Goal: Complete application form: Complete application form

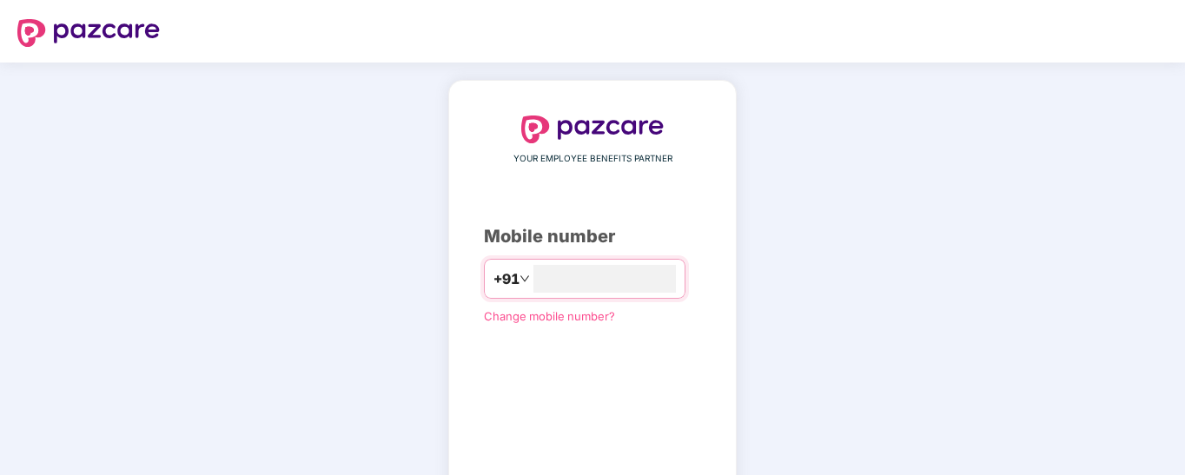
type input "**********"
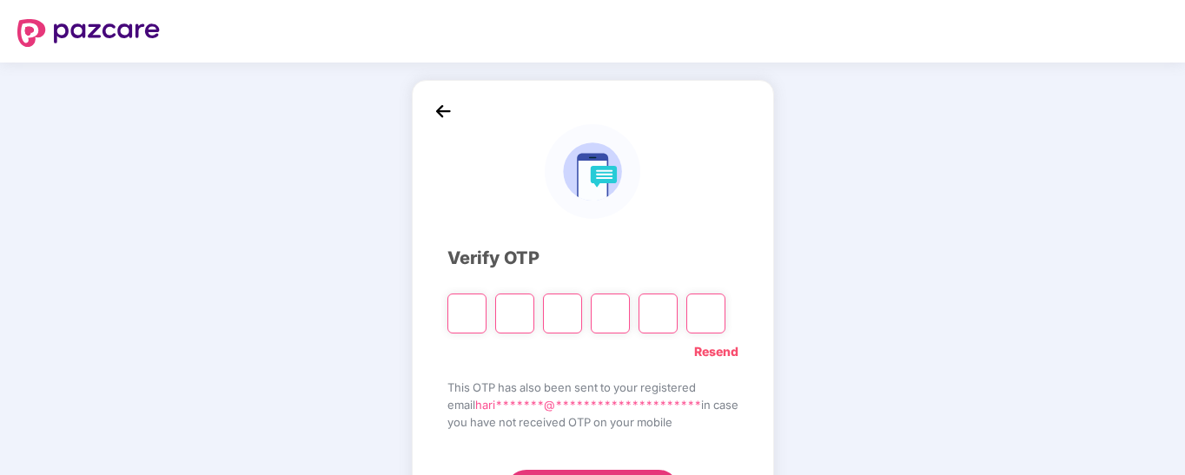
type input "*"
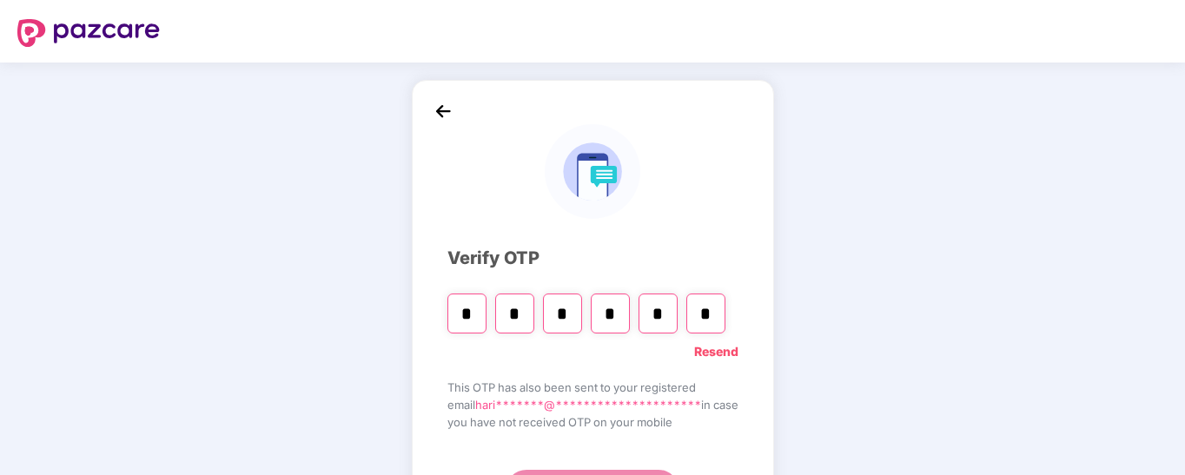
type input "*"
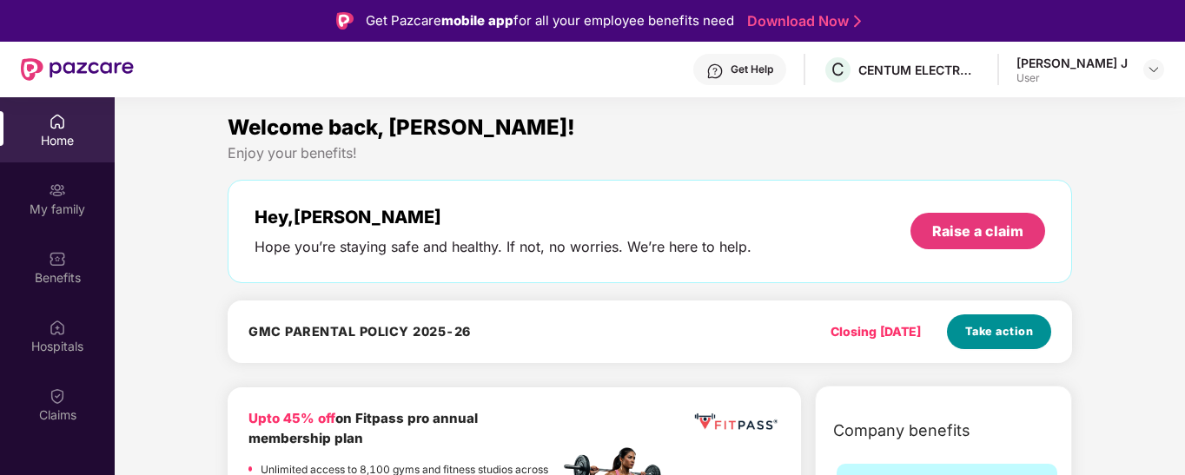
click at [985, 327] on span "Take action" at bounding box center [999, 331] width 69 height 17
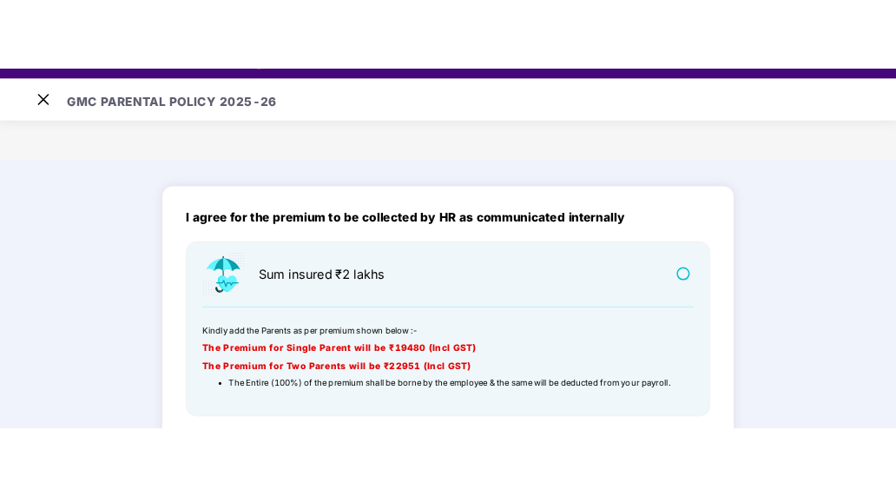
scroll to position [42, 0]
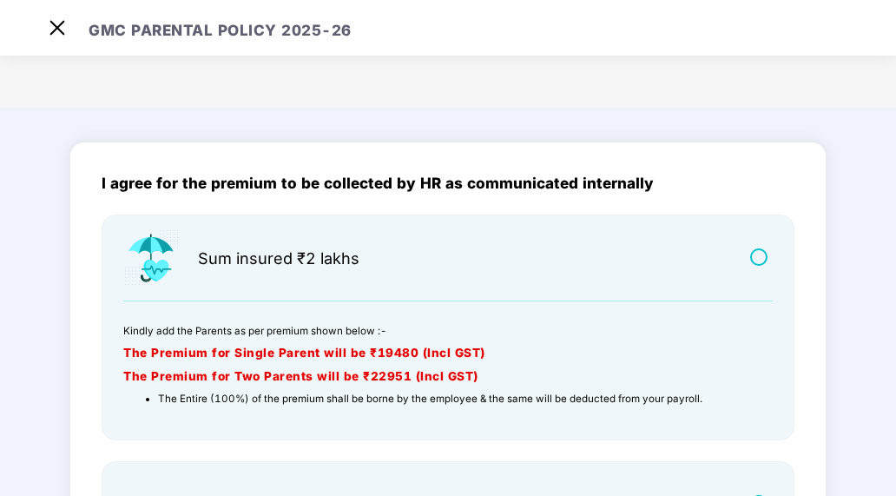
click at [683, 87] on main "GMC PARENTAL POLICY 2025-26 I agree for the premium to be collected by HR as co…" at bounding box center [448, 248] width 896 height 496
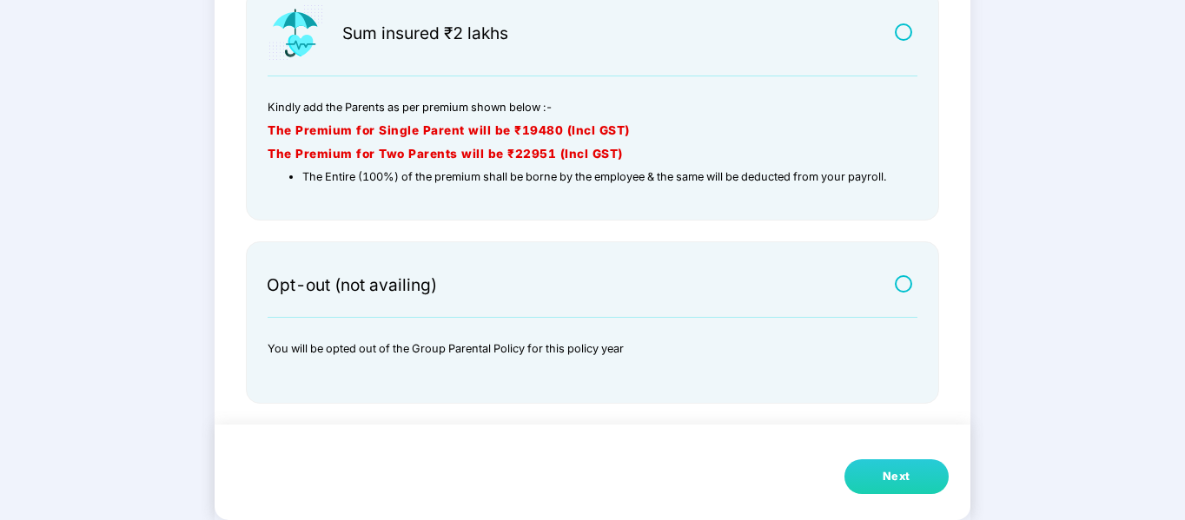
scroll to position [226, 0]
click at [908, 474] on div "Next" at bounding box center [896, 476] width 28 height 17
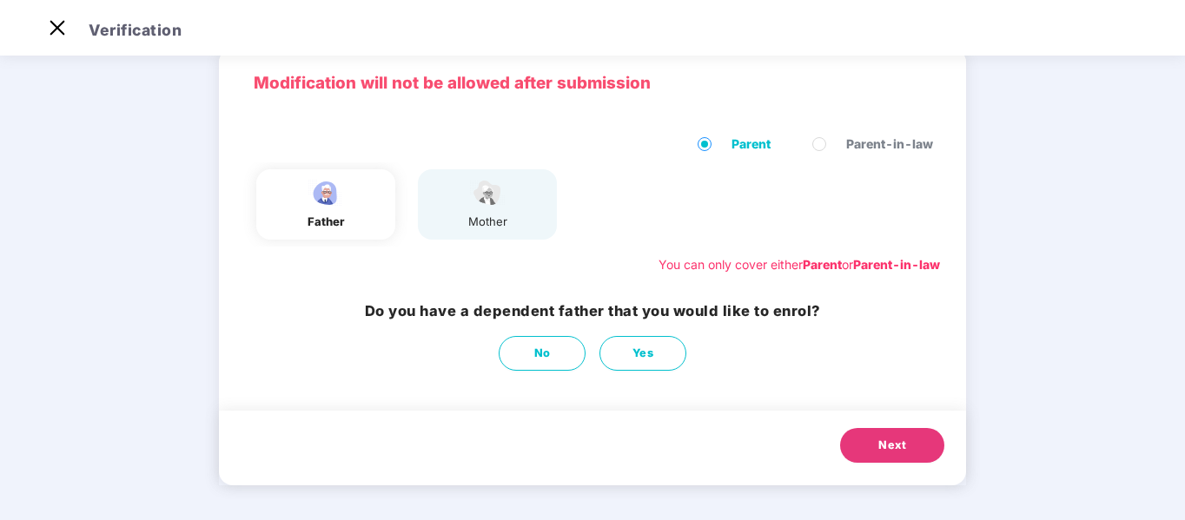
scroll to position [76, 0]
click at [354, 219] on div "father" at bounding box center [325, 204] width 139 height 70
click at [645, 356] on span "Yes" at bounding box center [643, 353] width 22 height 17
select select "****"
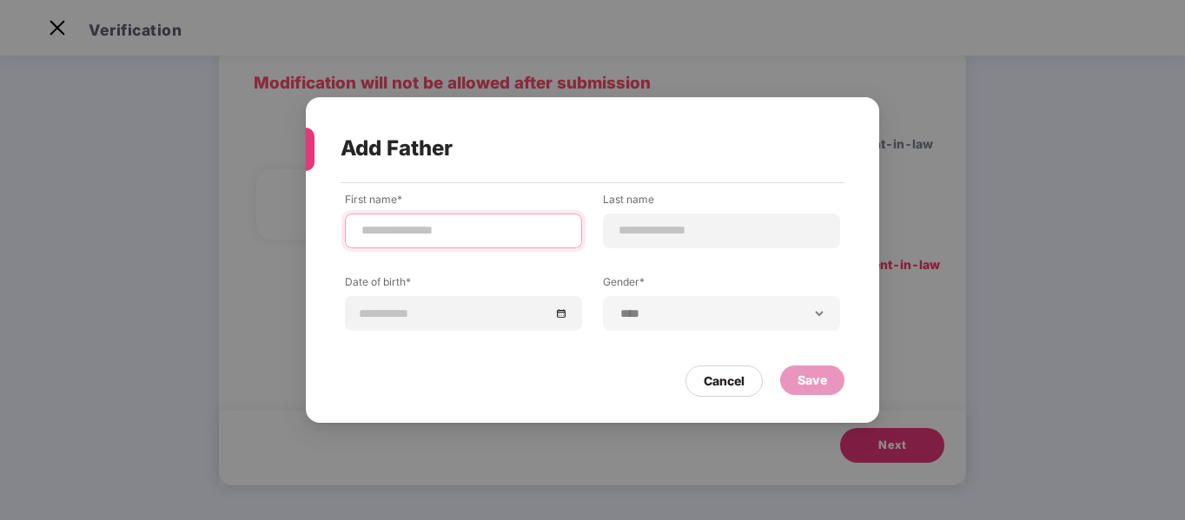
click at [446, 229] on input at bounding box center [464, 230] width 208 height 18
type input "**********"
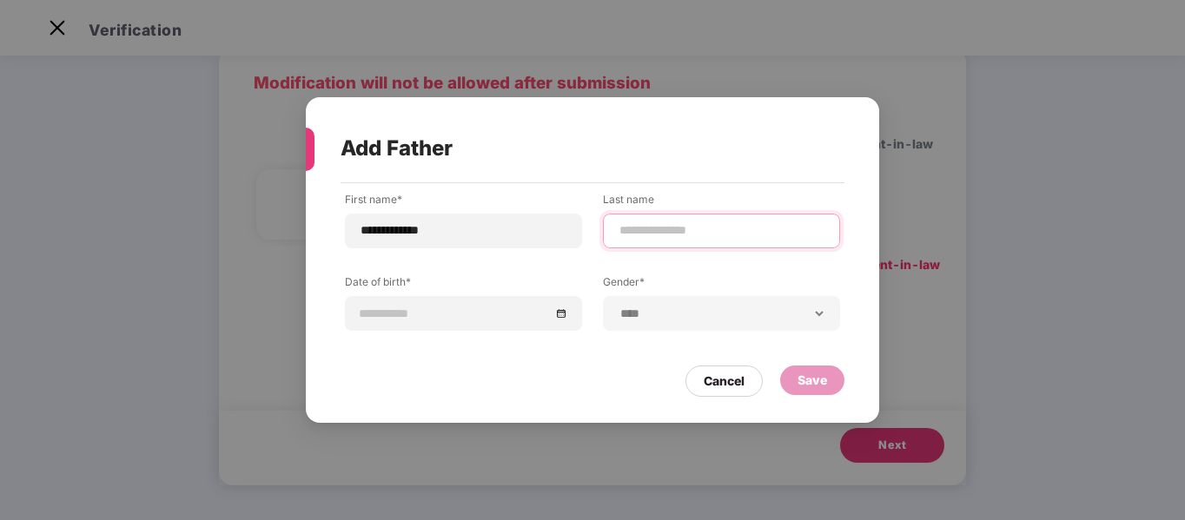
click at [643, 230] on input at bounding box center [721, 230] width 208 height 18
click at [448, 314] on input at bounding box center [455, 313] width 190 height 19
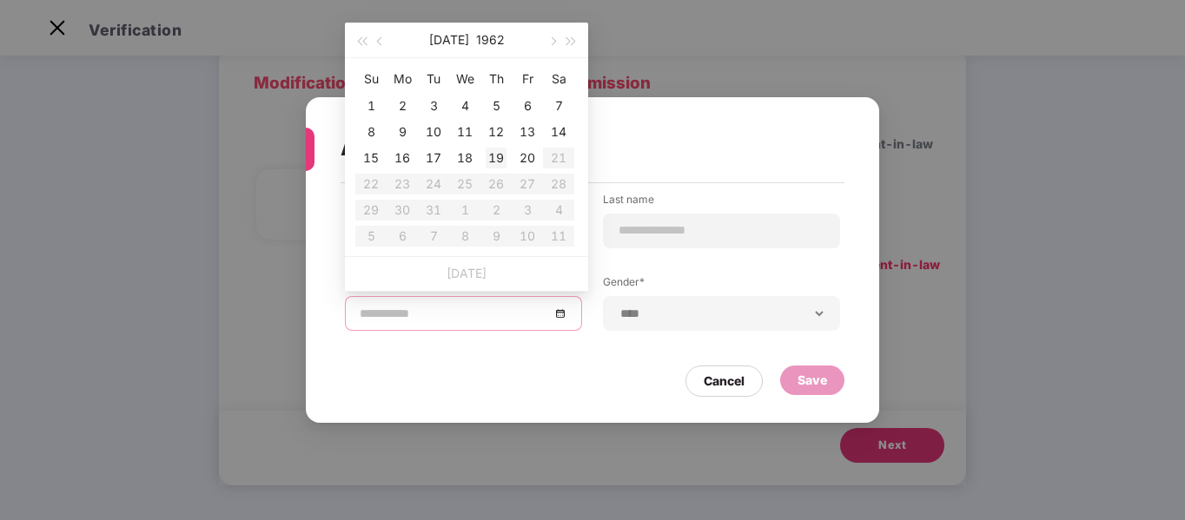
type input "**********"
click at [375, 39] on button "button" at bounding box center [380, 40] width 19 height 35
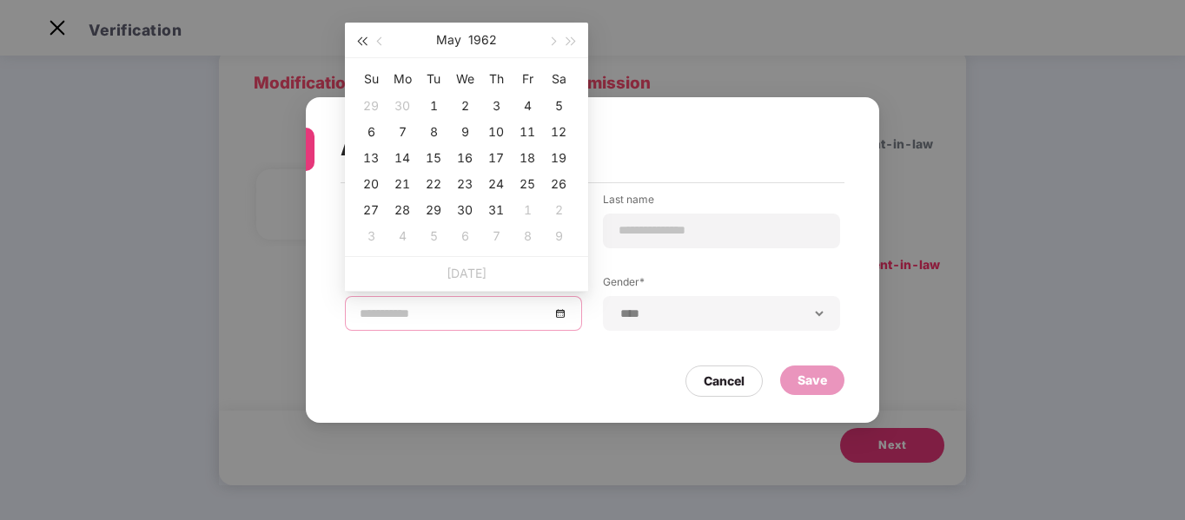
click at [366, 44] on span "button" at bounding box center [361, 41] width 9 height 9
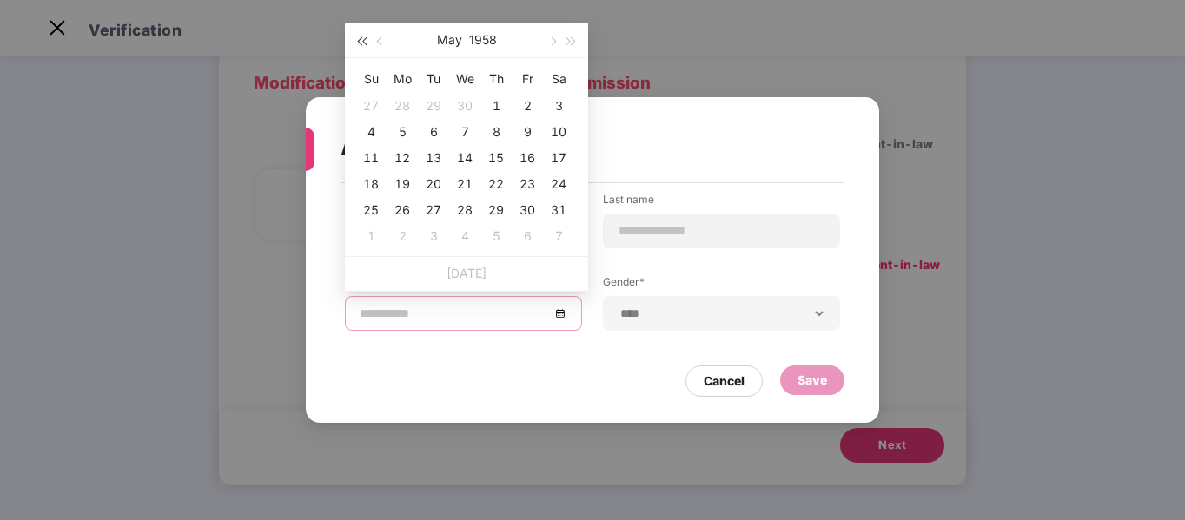
click at [366, 44] on span "button" at bounding box center [361, 41] width 9 height 9
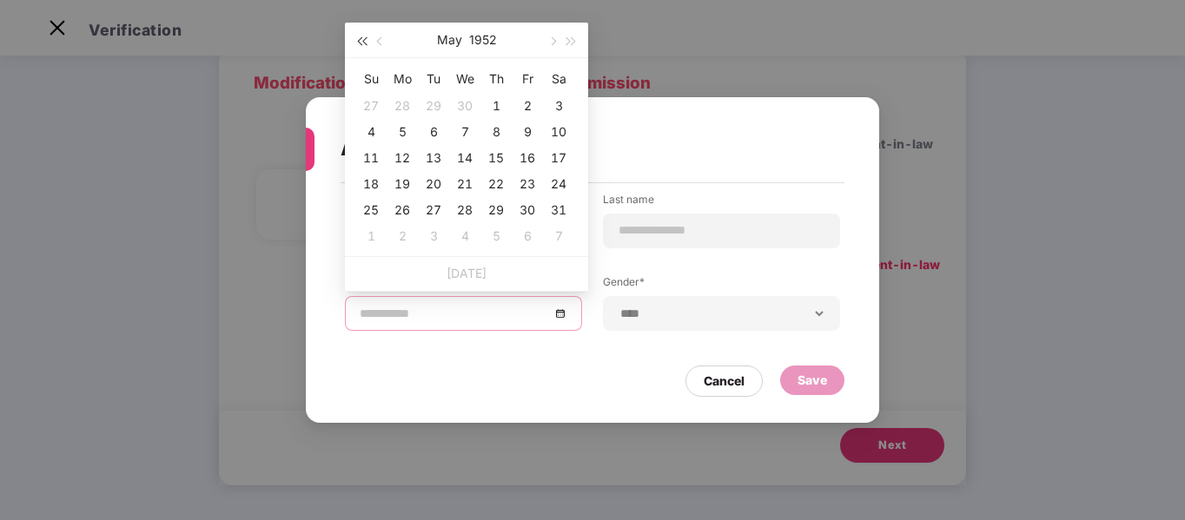
click at [366, 44] on span "button" at bounding box center [361, 41] width 9 height 9
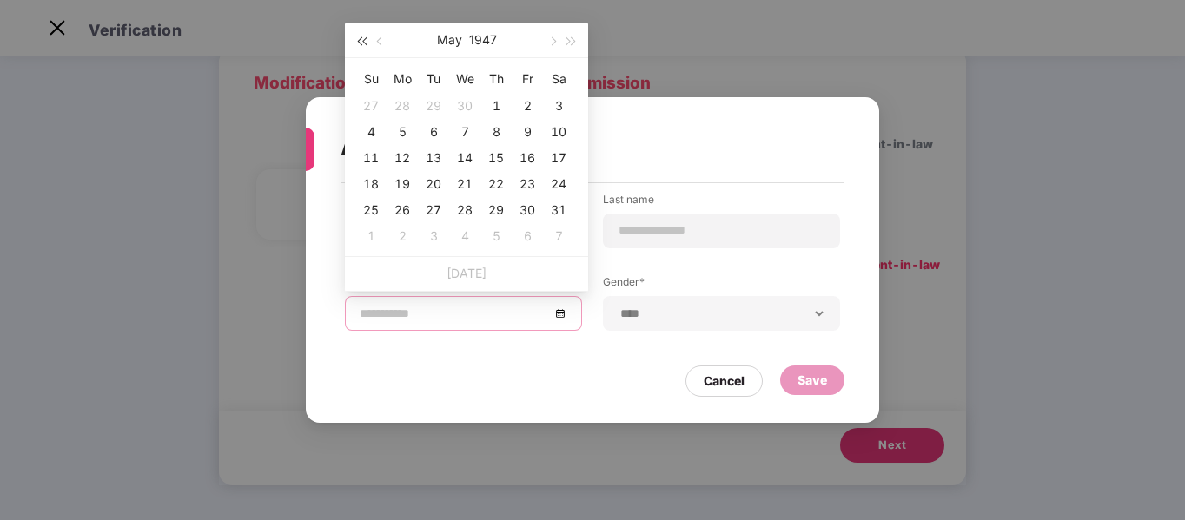
click at [366, 44] on span "button" at bounding box center [361, 41] width 9 height 9
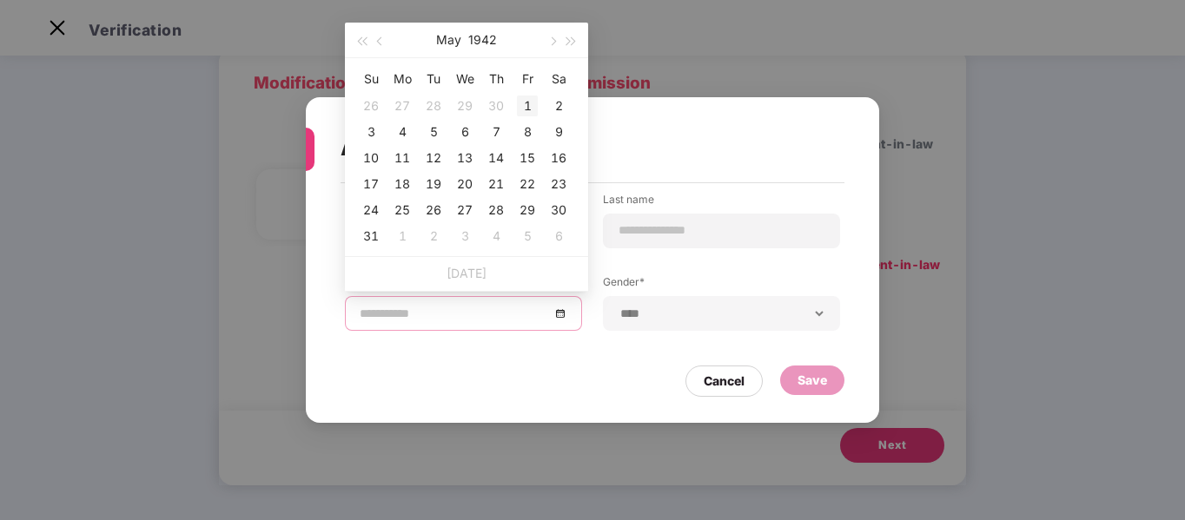
type input "**********"
click at [553, 38] on span "button" at bounding box center [551, 41] width 9 height 9
type input "**********"
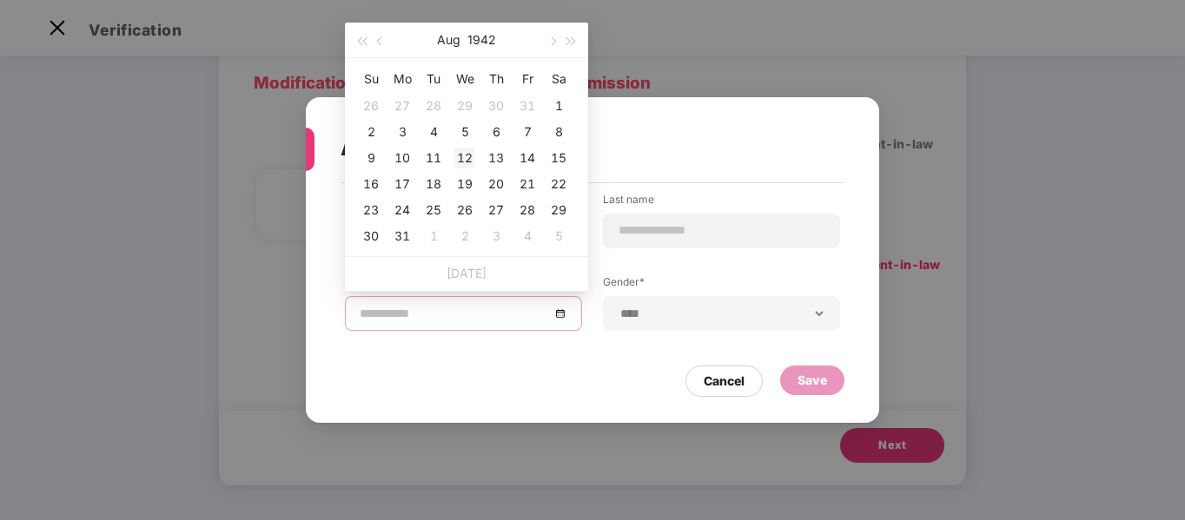
click at [465, 162] on div "12" at bounding box center [464, 158] width 21 height 21
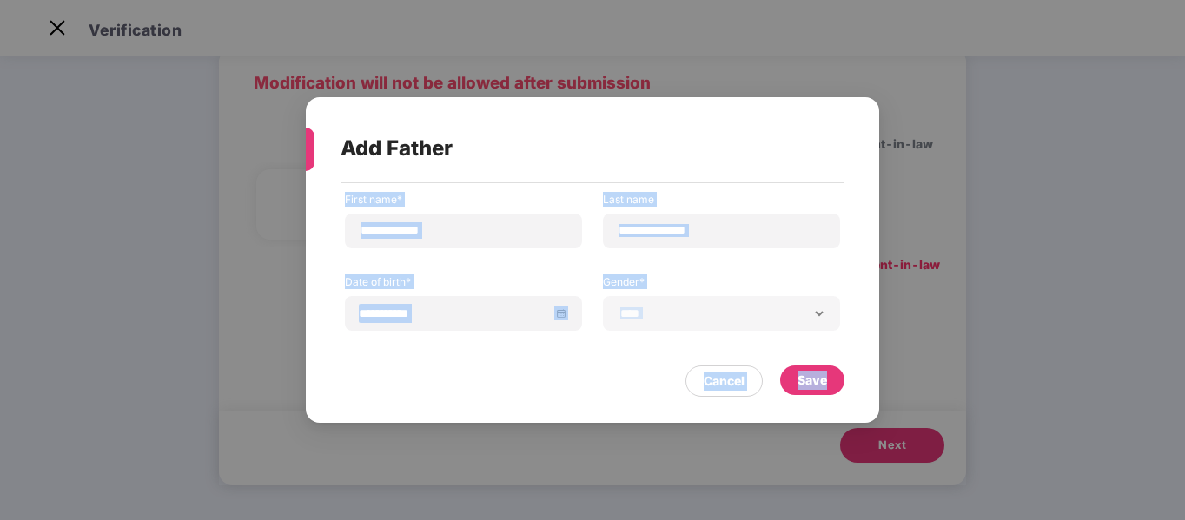
drag, startPoint x: 463, startPoint y: 167, endPoint x: 380, endPoint y: 501, distance: 344.6
click at [380, 474] on div "**********" at bounding box center [592, 260] width 1185 height 520
click at [551, 234] on input "**********" at bounding box center [464, 230] width 208 height 18
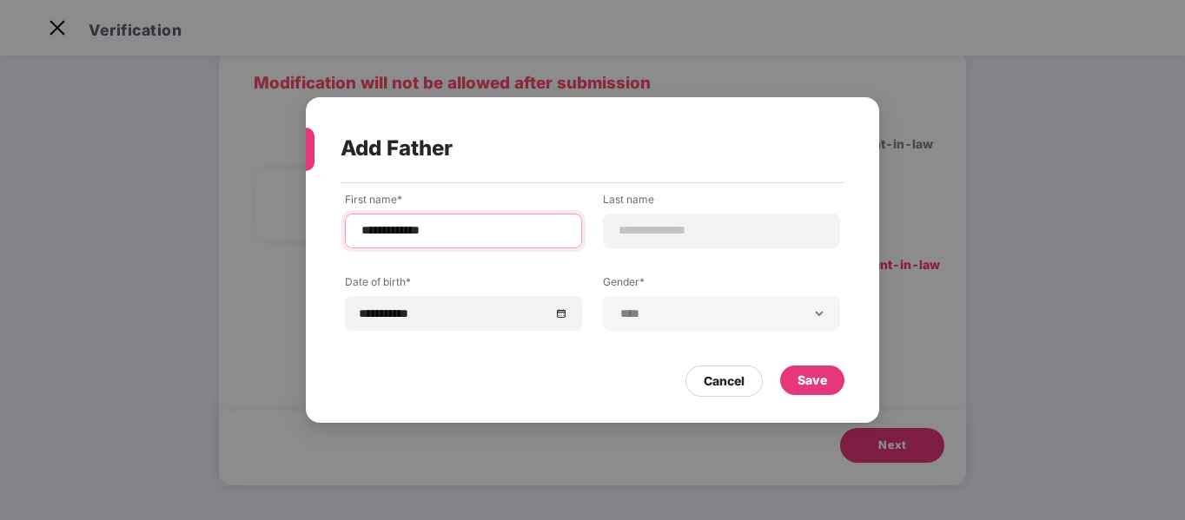
click at [551, 234] on input "**********" at bounding box center [464, 230] width 208 height 18
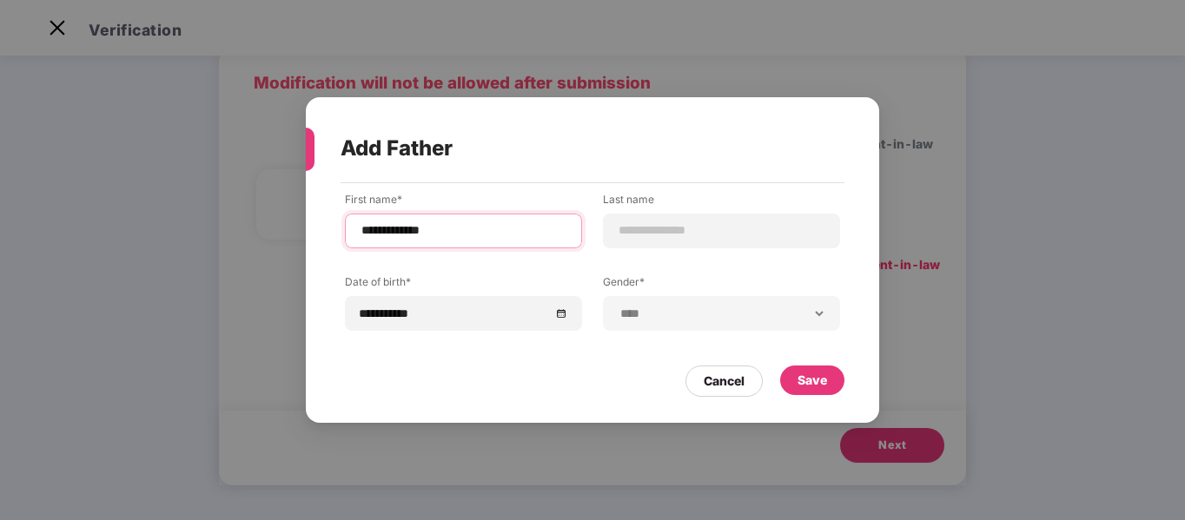
click at [551, 234] on input "**********" at bounding box center [464, 230] width 208 height 18
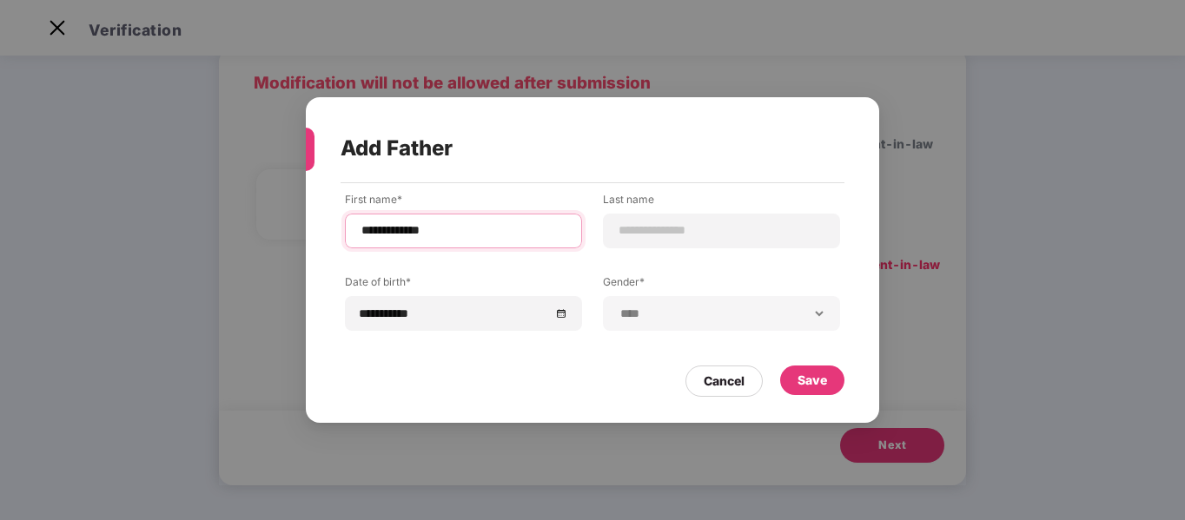
click at [551, 234] on input "**********" at bounding box center [464, 230] width 208 height 18
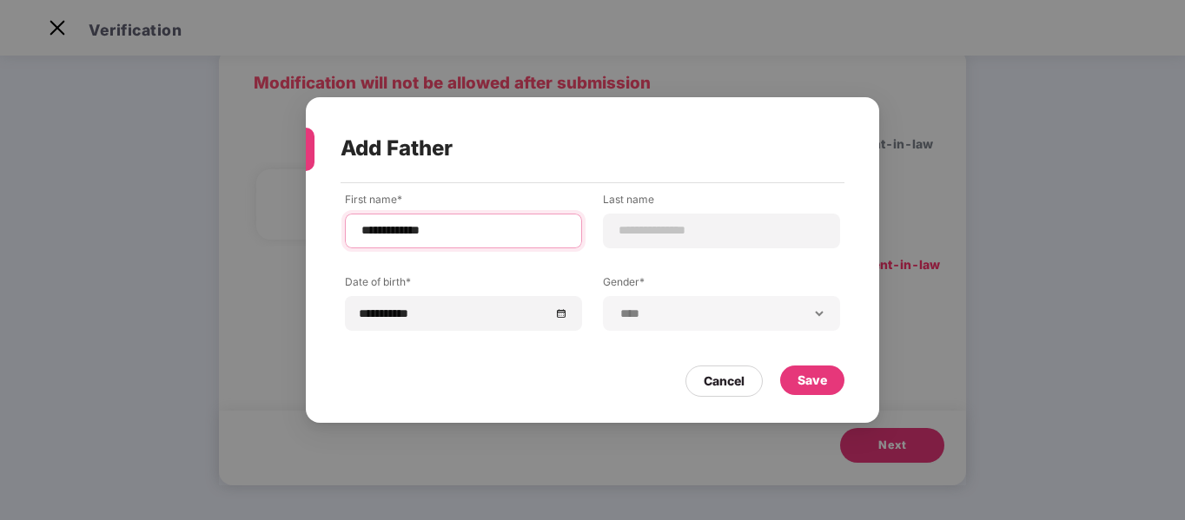
click at [551, 234] on input "**********" at bounding box center [464, 230] width 208 height 18
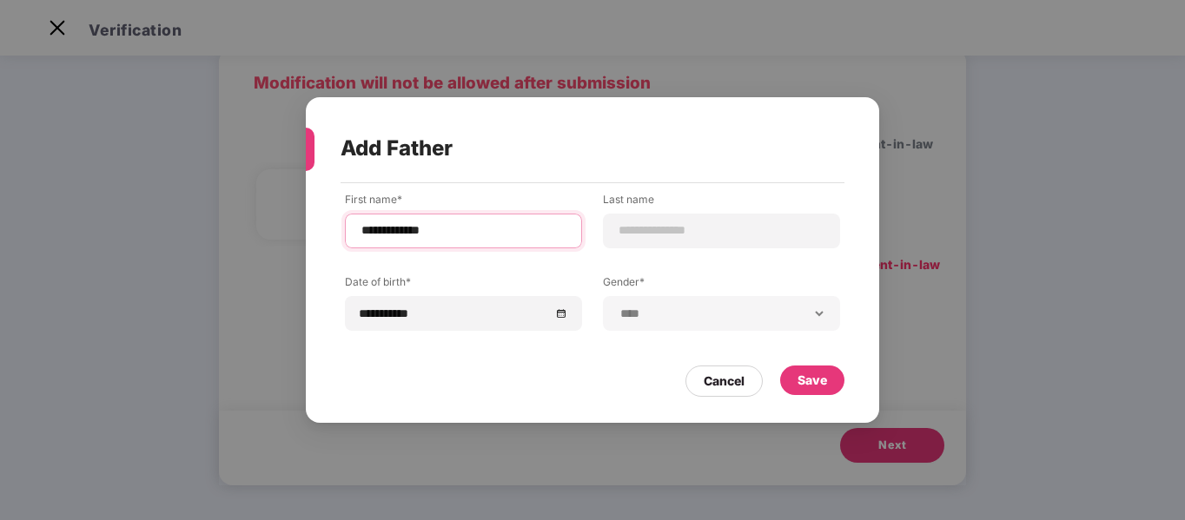
click at [551, 234] on input "**********" at bounding box center [464, 230] width 208 height 18
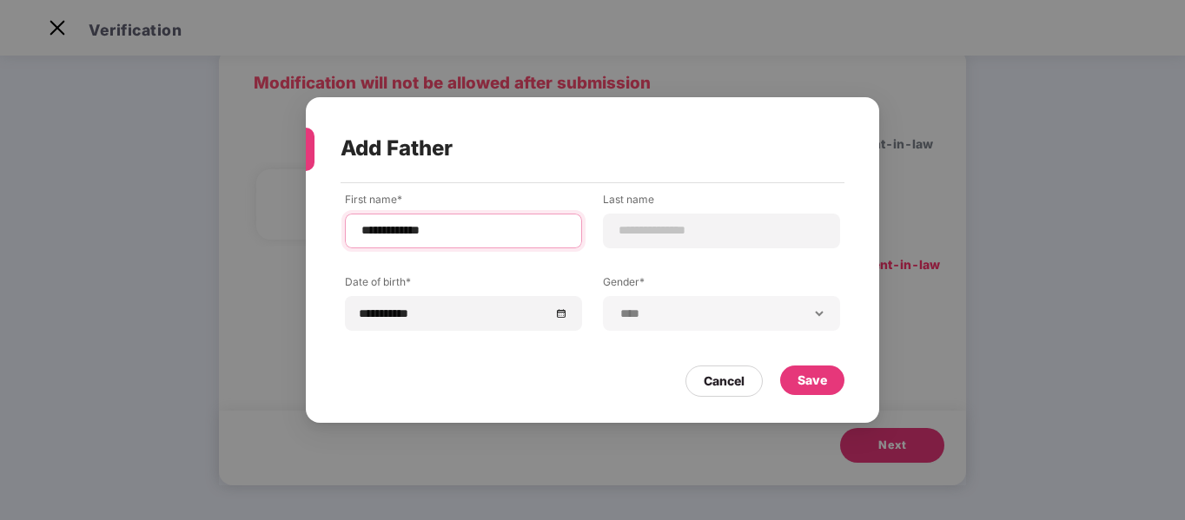
click at [551, 234] on input "**********" at bounding box center [464, 230] width 208 height 18
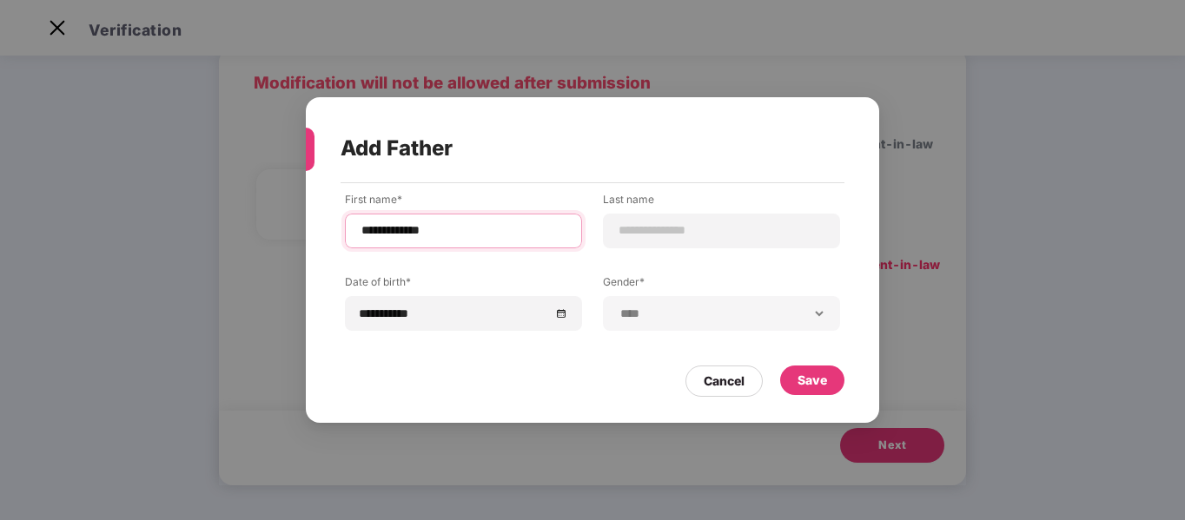
click at [551, 234] on input "**********" at bounding box center [464, 230] width 208 height 18
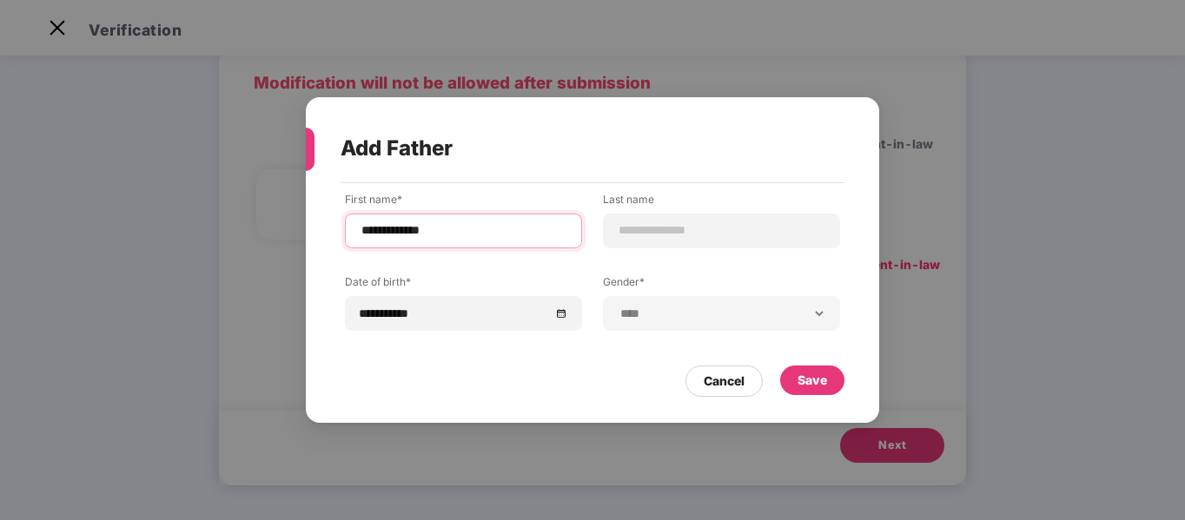
click at [551, 234] on input "**********" at bounding box center [464, 230] width 208 height 18
click at [812, 387] on div "Save" at bounding box center [812, 380] width 30 height 19
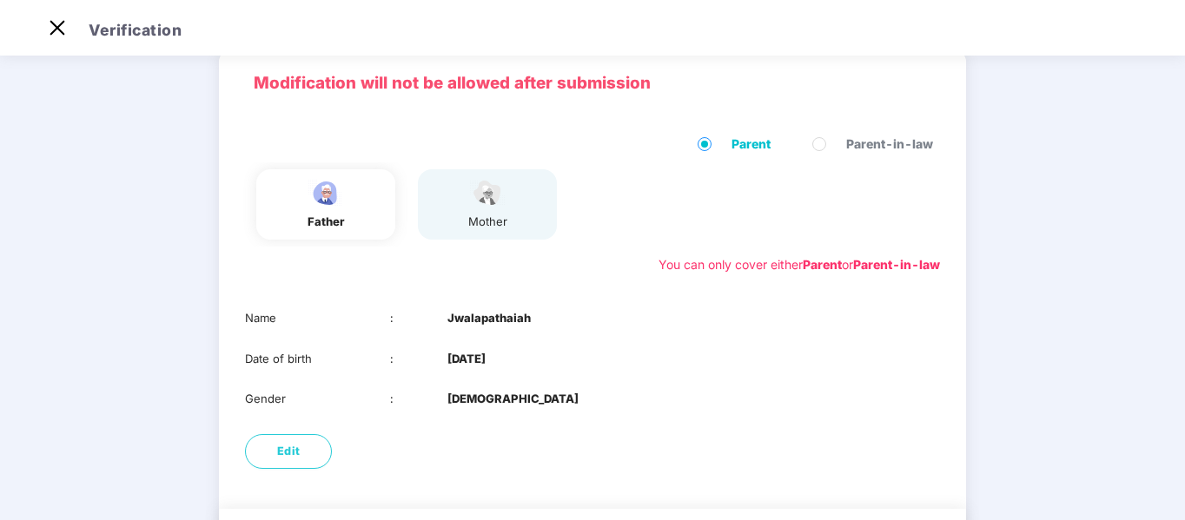
click at [523, 224] on div "mother" at bounding box center [487, 204] width 139 height 70
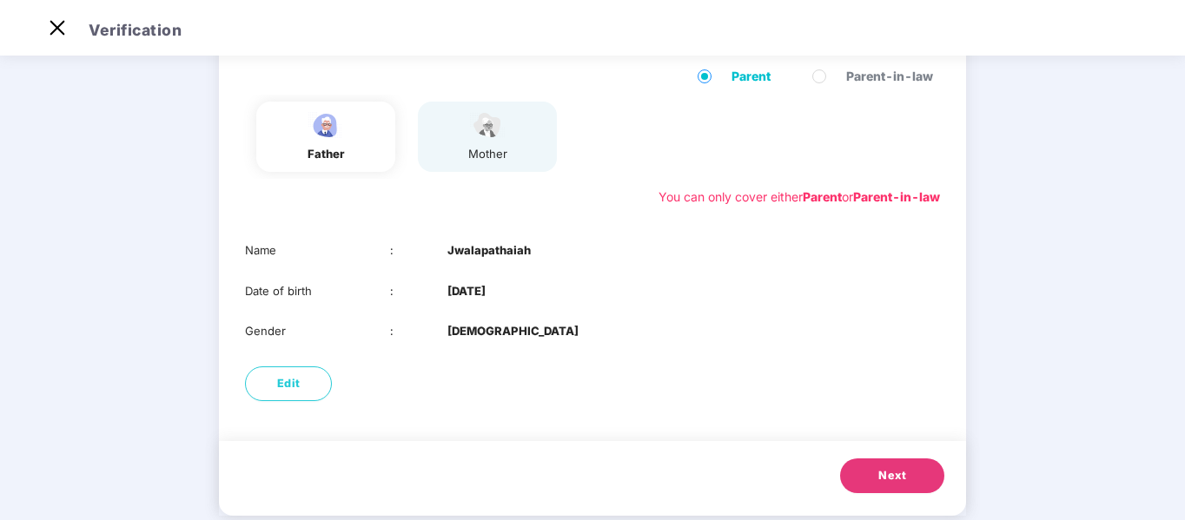
scroll to position [145, 0]
click at [460, 158] on div "mother" at bounding box center [487, 135] width 139 height 70
click at [856, 474] on button "Next" at bounding box center [892, 474] width 104 height 35
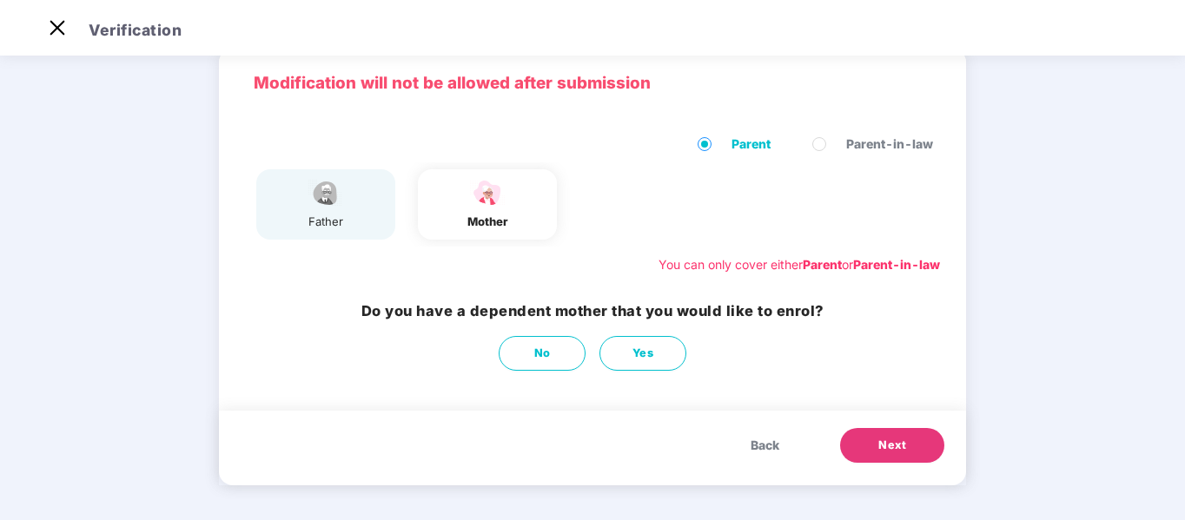
click at [482, 226] on div "mother" at bounding box center [486, 222] width 43 height 18
click at [652, 353] on span "Yes" at bounding box center [643, 353] width 22 height 17
select select "******"
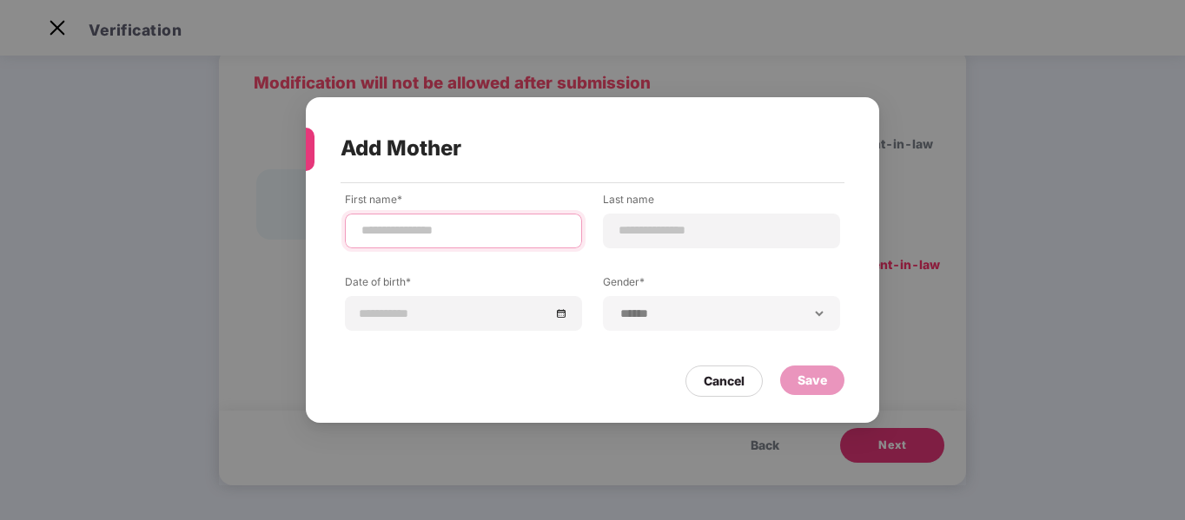
click at [498, 236] on input at bounding box center [464, 230] width 208 height 18
type input "**********"
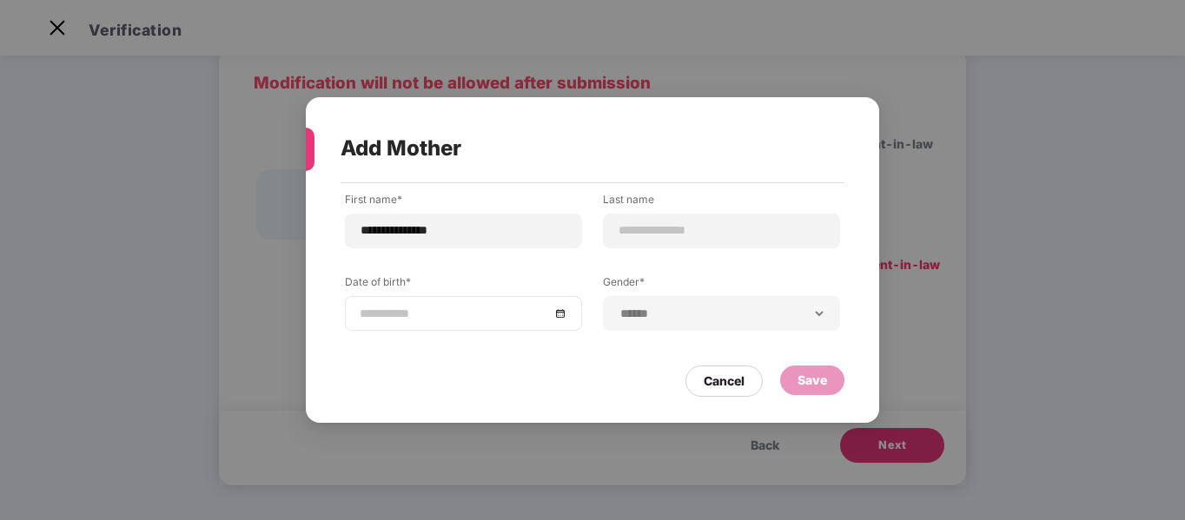
click at [509, 316] on input at bounding box center [455, 313] width 190 height 19
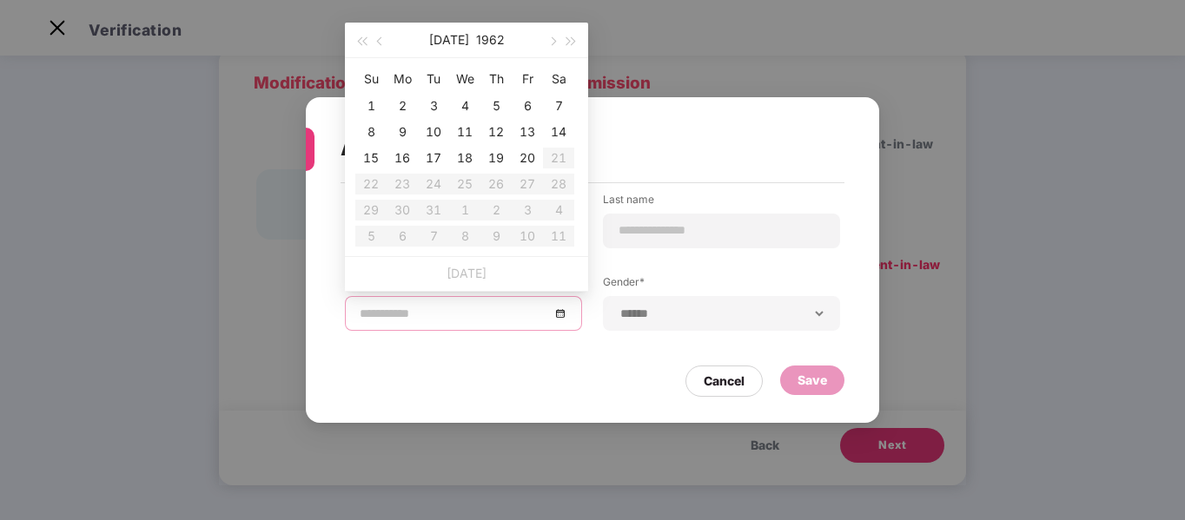
type input "**********"
click at [378, 43] on span "button" at bounding box center [381, 41] width 9 height 9
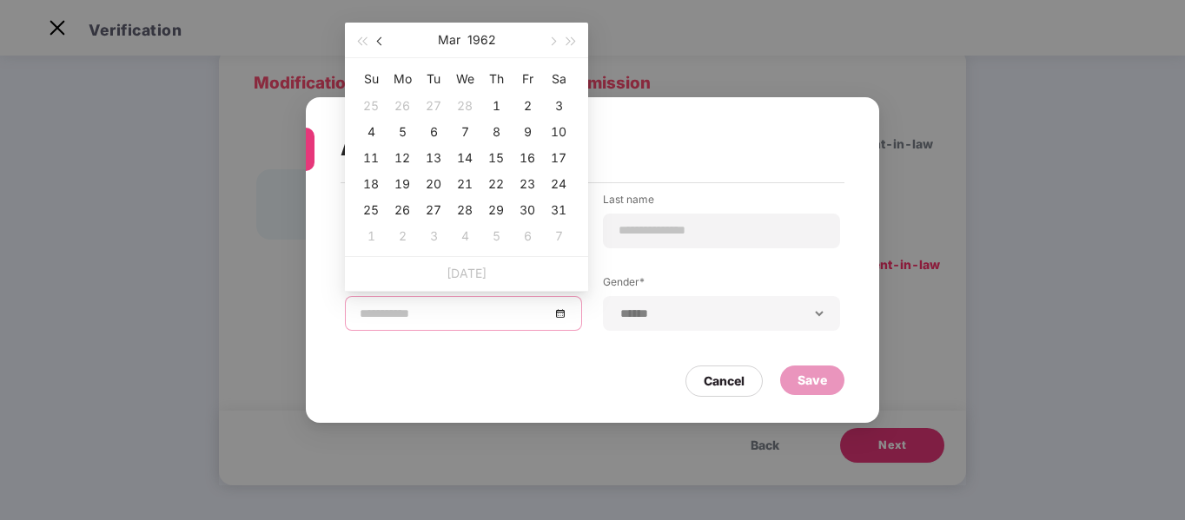
click at [378, 43] on span "button" at bounding box center [381, 41] width 9 height 9
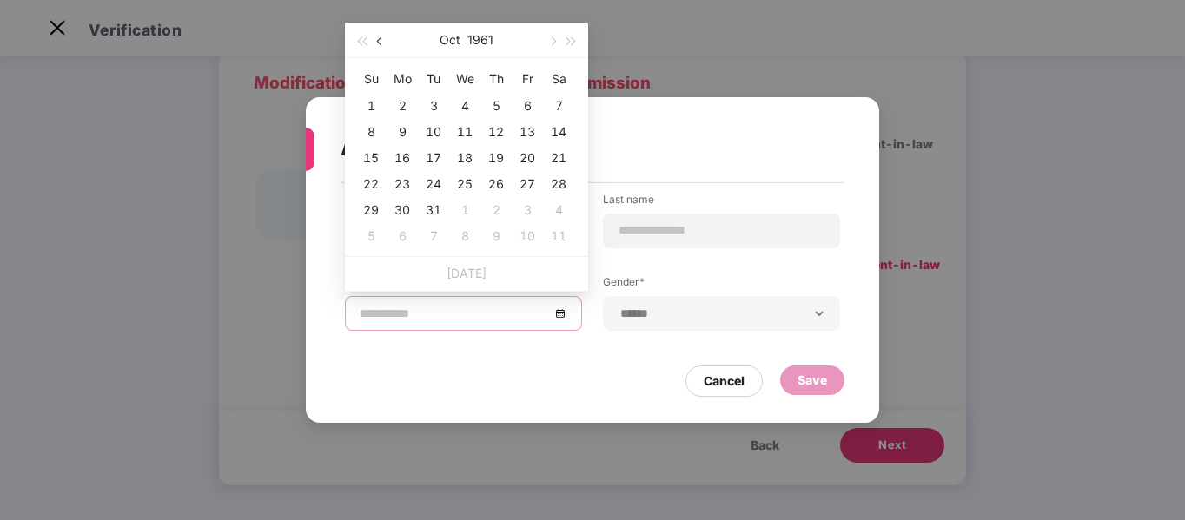
click at [378, 43] on span "button" at bounding box center [381, 41] width 9 height 9
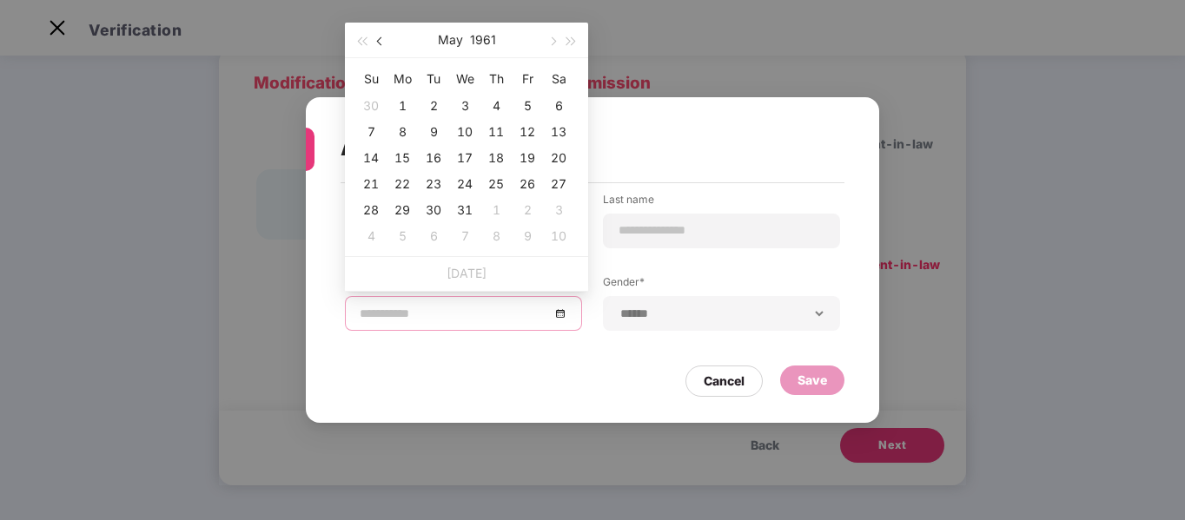
click at [378, 43] on span "button" at bounding box center [381, 41] width 9 height 9
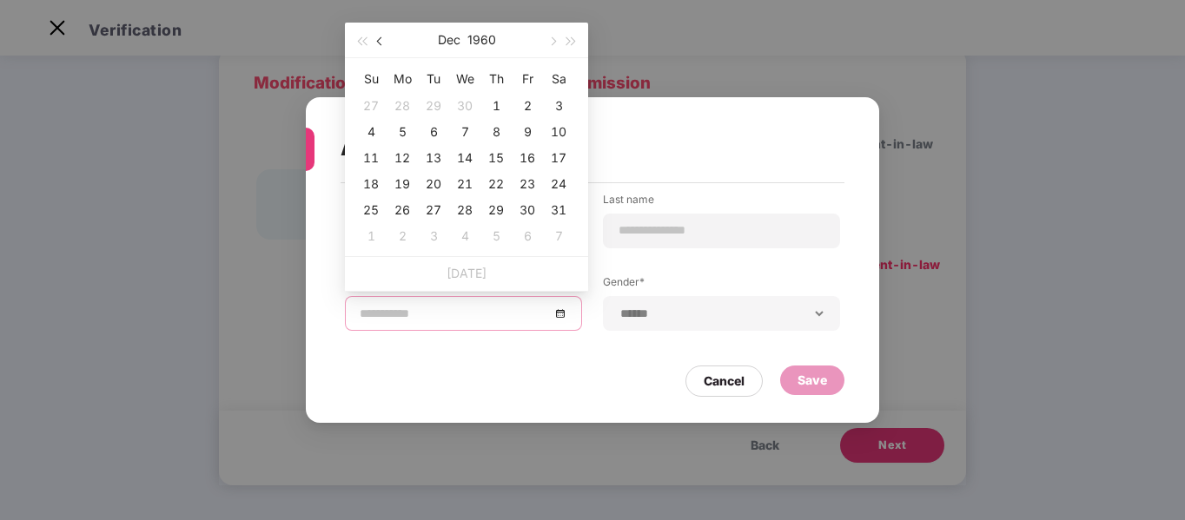
click at [378, 43] on span "button" at bounding box center [381, 41] width 9 height 9
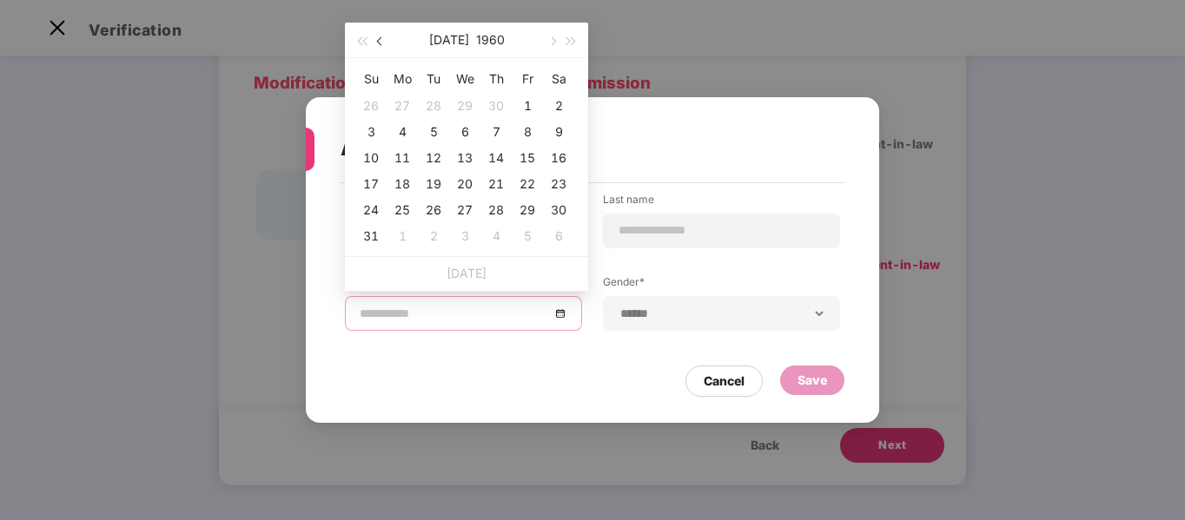
click at [378, 43] on span "button" at bounding box center [381, 41] width 9 height 9
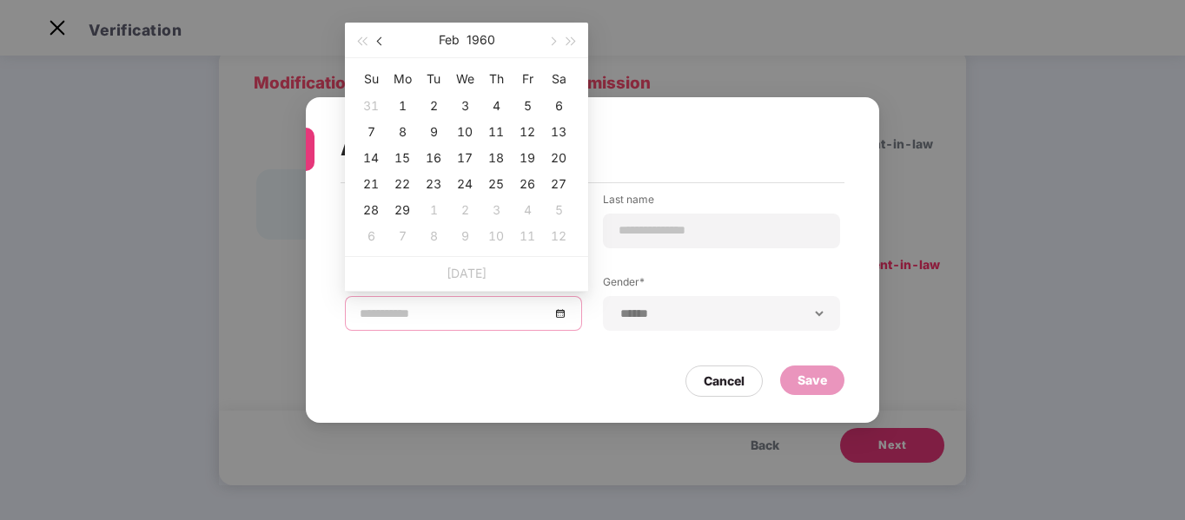
click at [378, 43] on span "button" at bounding box center [381, 41] width 9 height 9
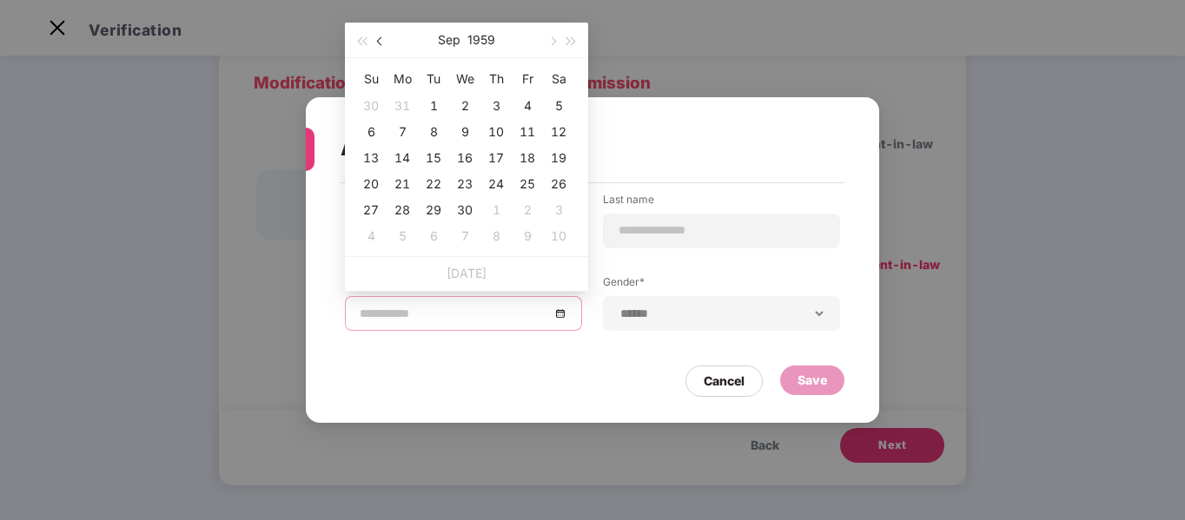
click at [378, 43] on span "button" at bounding box center [381, 41] width 9 height 9
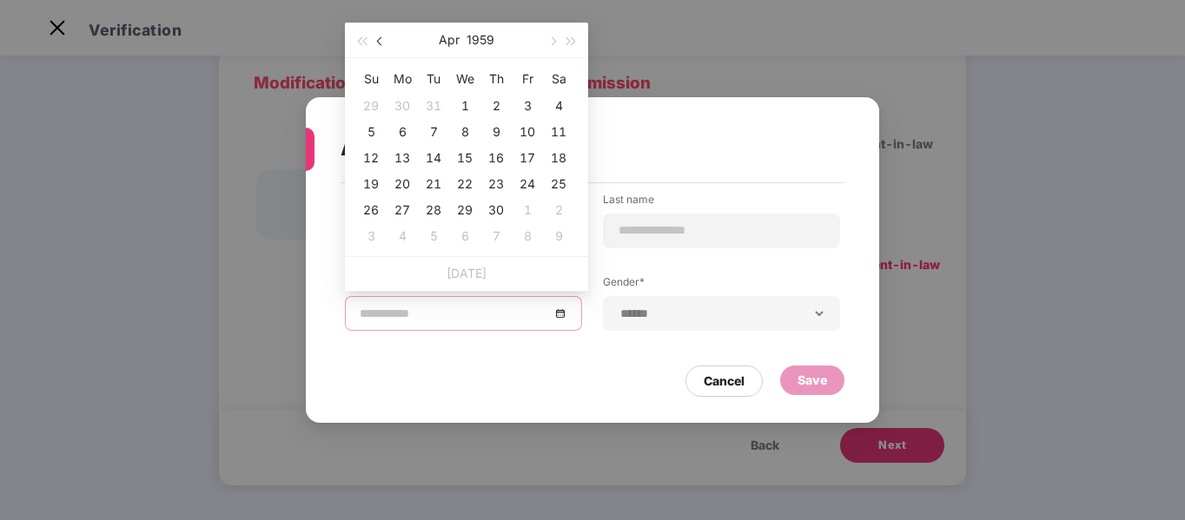
click at [378, 43] on span "button" at bounding box center [381, 41] width 9 height 9
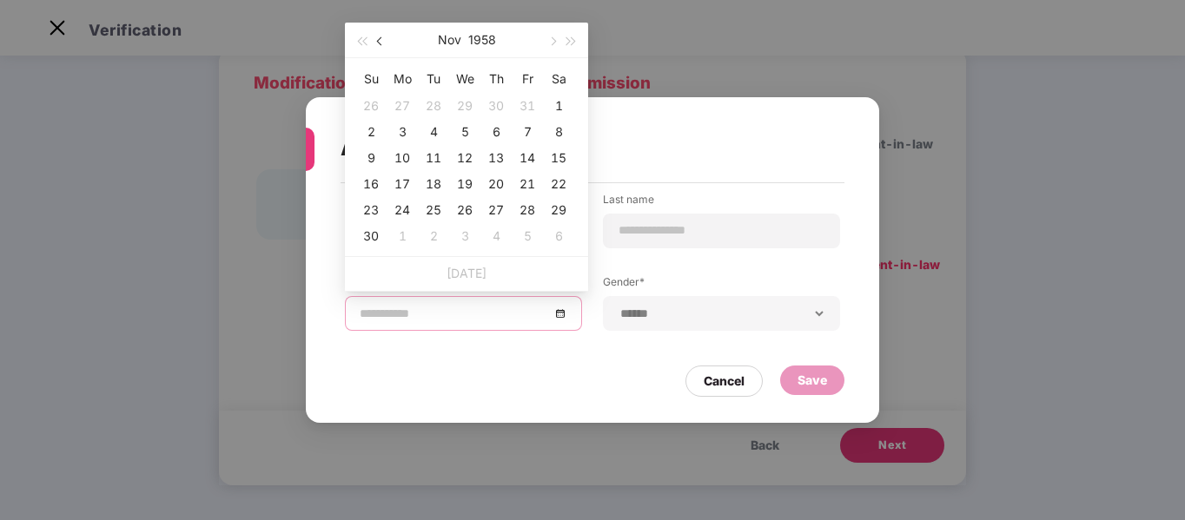
click at [378, 43] on span "button" at bounding box center [381, 41] width 9 height 9
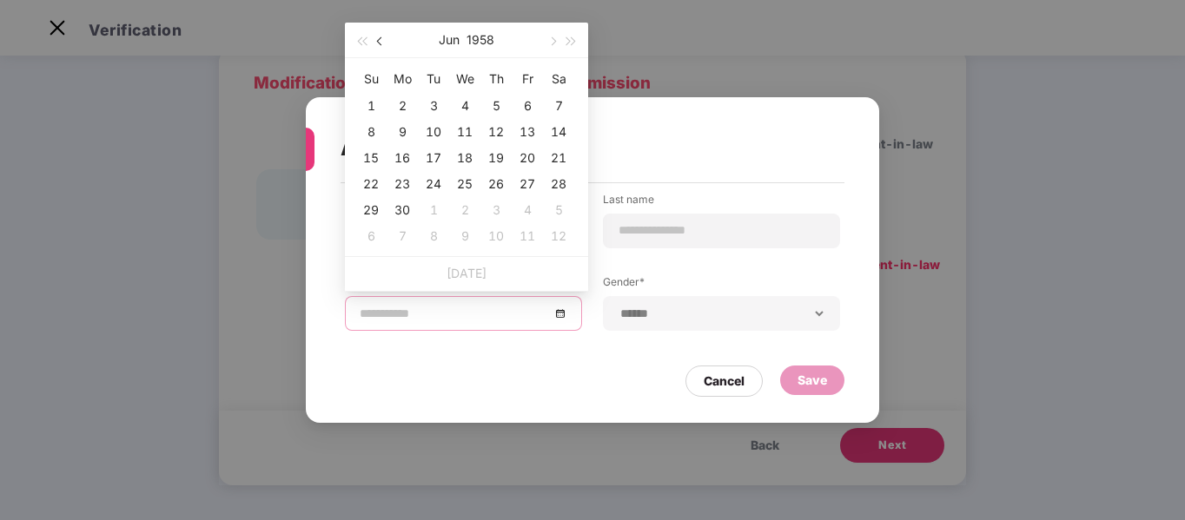
click at [378, 43] on span "button" at bounding box center [381, 41] width 9 height 9
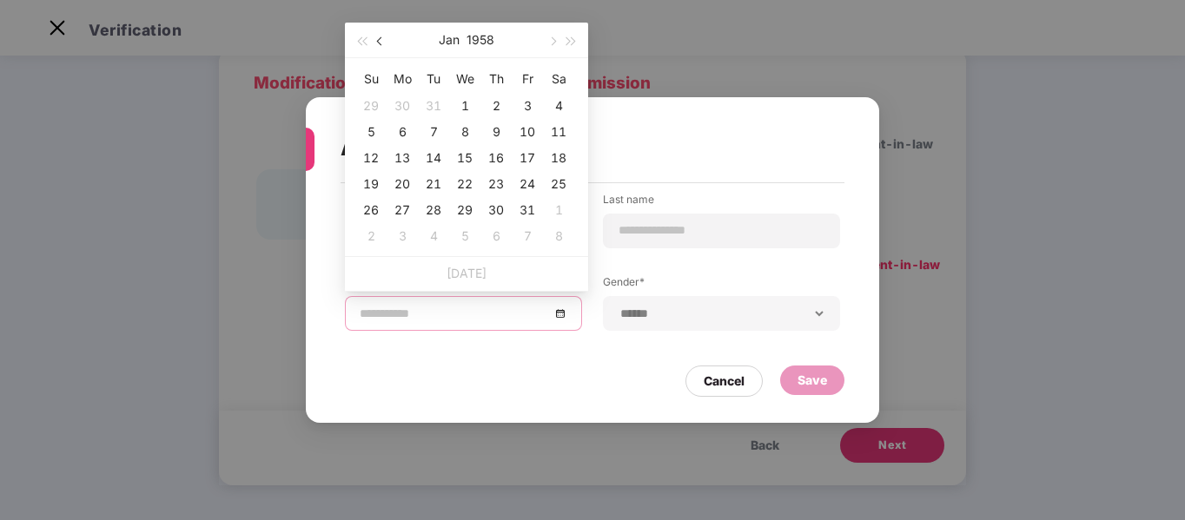
click at [378, 43] on span "button" at bounding box center [381, 41] width 9 height 9
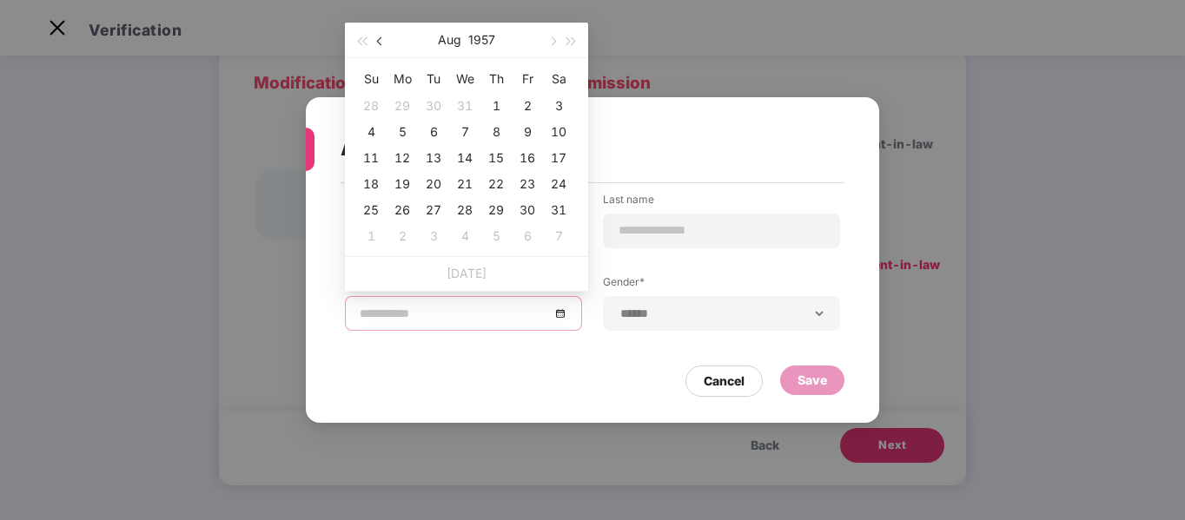
click at [378, 43] on span "button" at bounding box center [381, 41] width 9 height 9
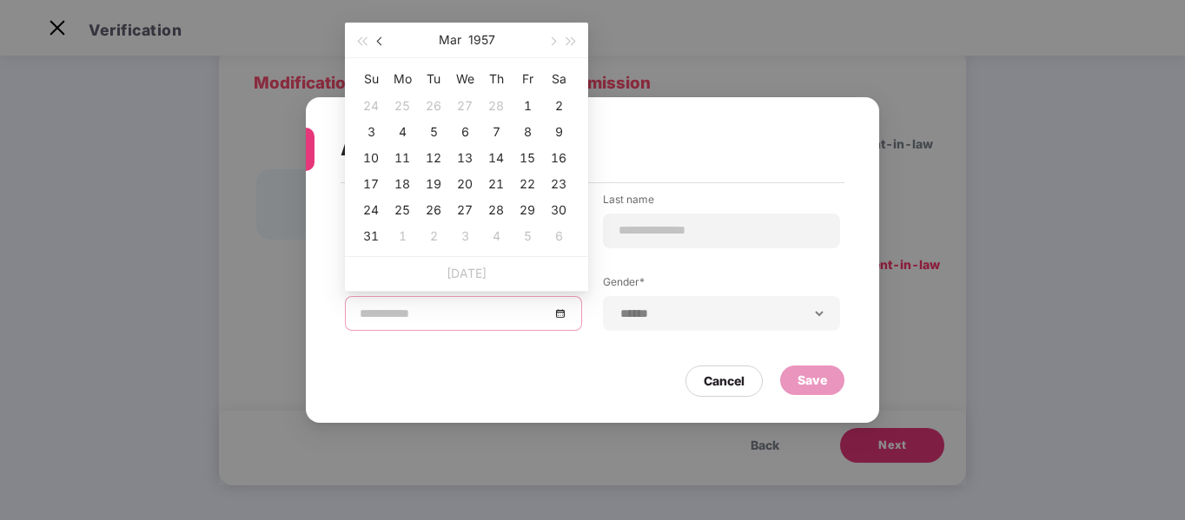
click at [378, 43] on span "button" at bounding box center [381, 41] width 9 height 9
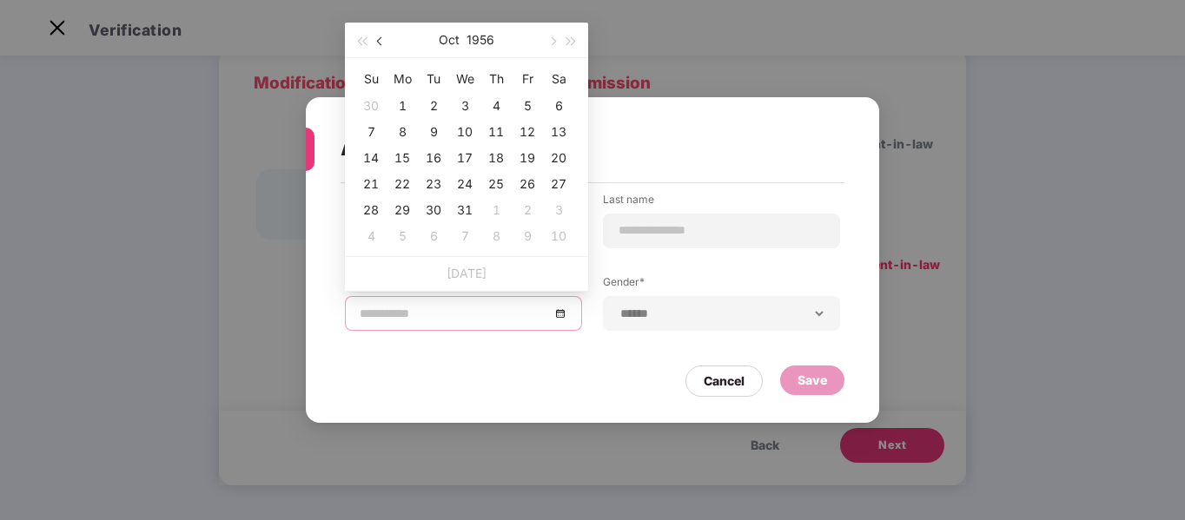
click at [378, 43] on span "button" at bounding box center [381, 41] width 9 height 9
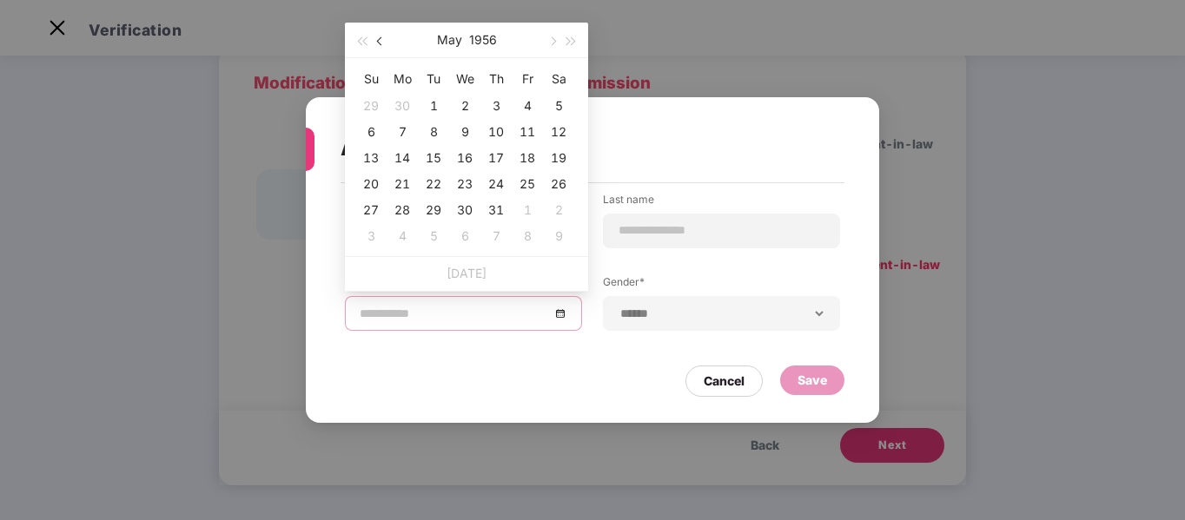
click at [378, 43] on span "button" at bounding box center [381, 41] width 9 height 9
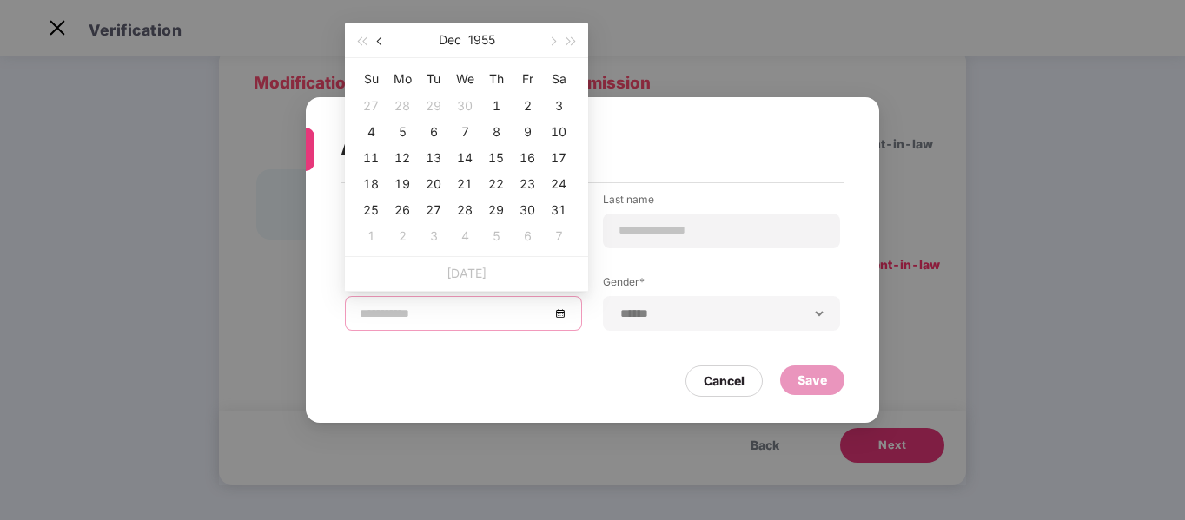
click at [378, 43] on span "button" at bounding box center [381, 41] width 9 height 9
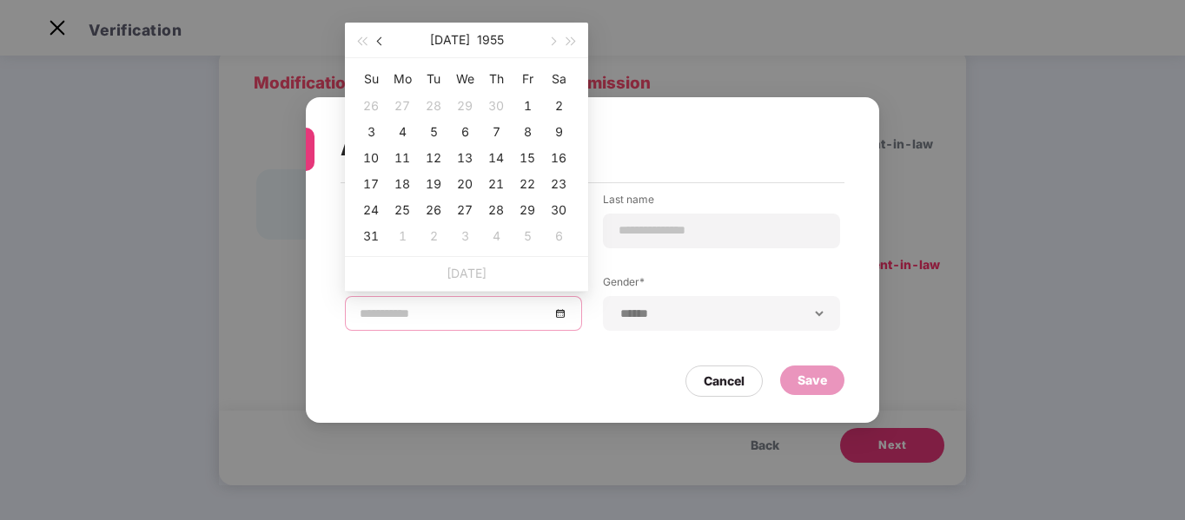
click at [378, 43] on span "button" at bounding box center [381, 41] width 9 height 9
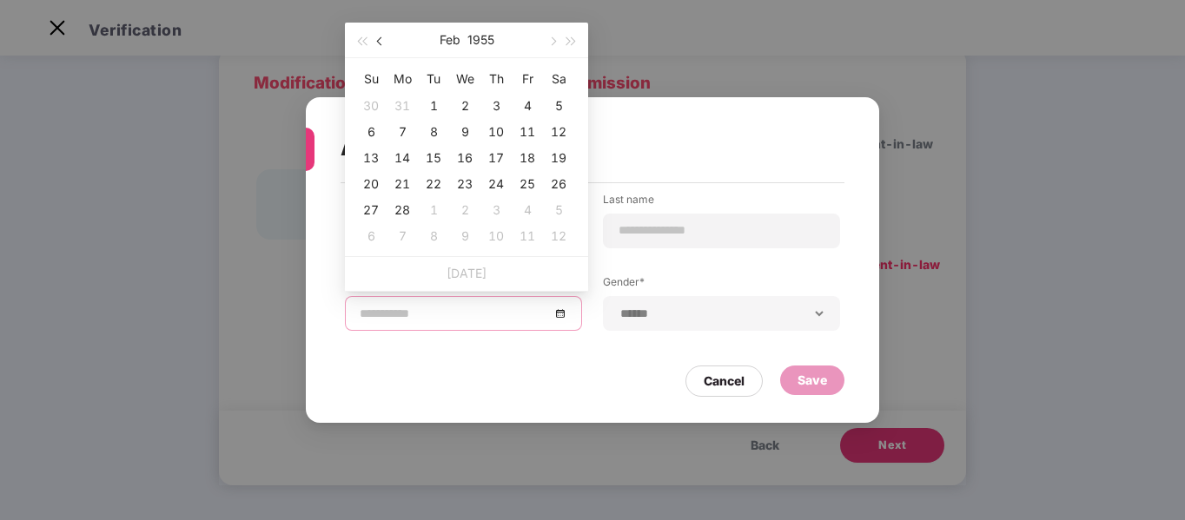
click at [378, 43] on span "button" at bounding box center [381, 41] width 9 height 9
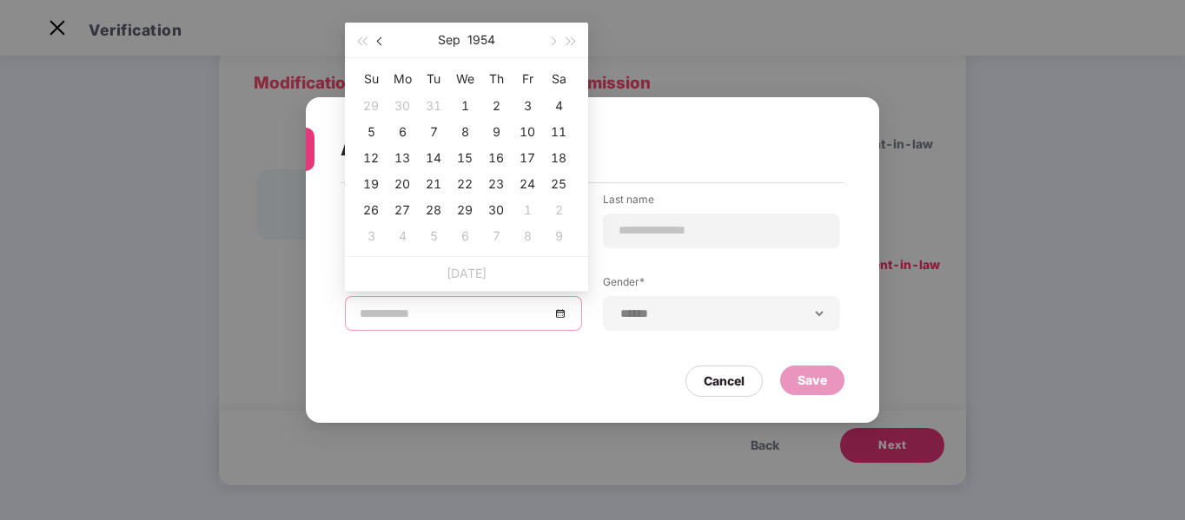
click at [378, 43] on span "button" at bounding box center [381, 41] width 9 height 9
type input "**********"
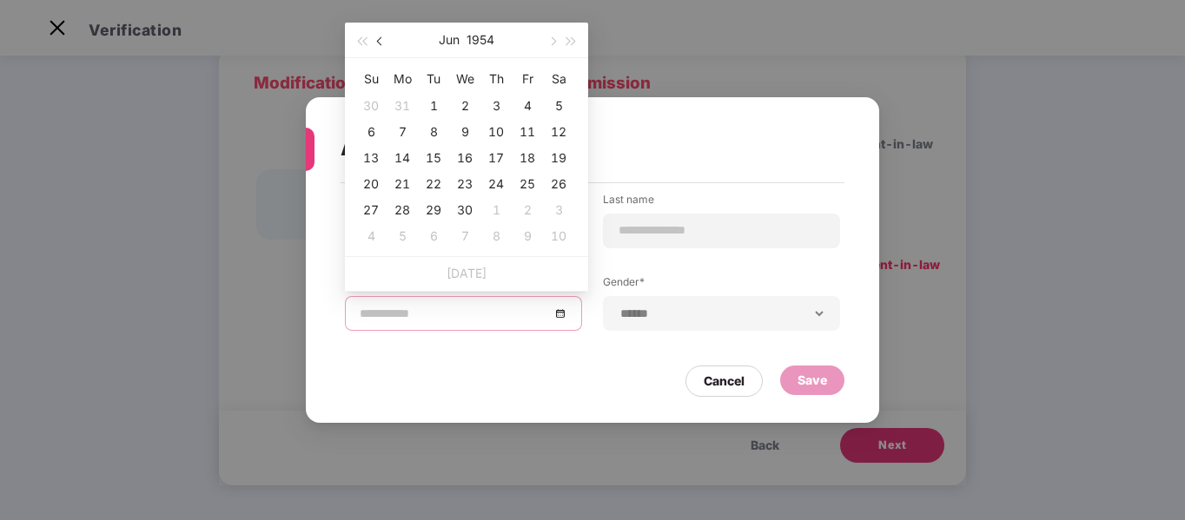
click at [381, 45] on button "button" at bounding box center [380, 40] width 19 height 35
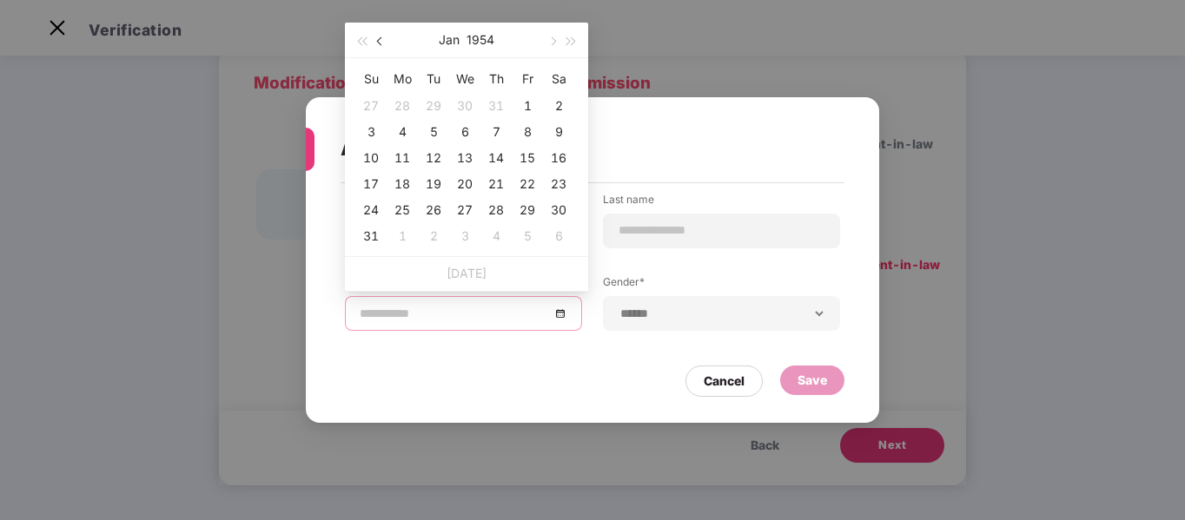
click at [381, 45] on button "button" at bounding box center [380, 40] width 19 height 35
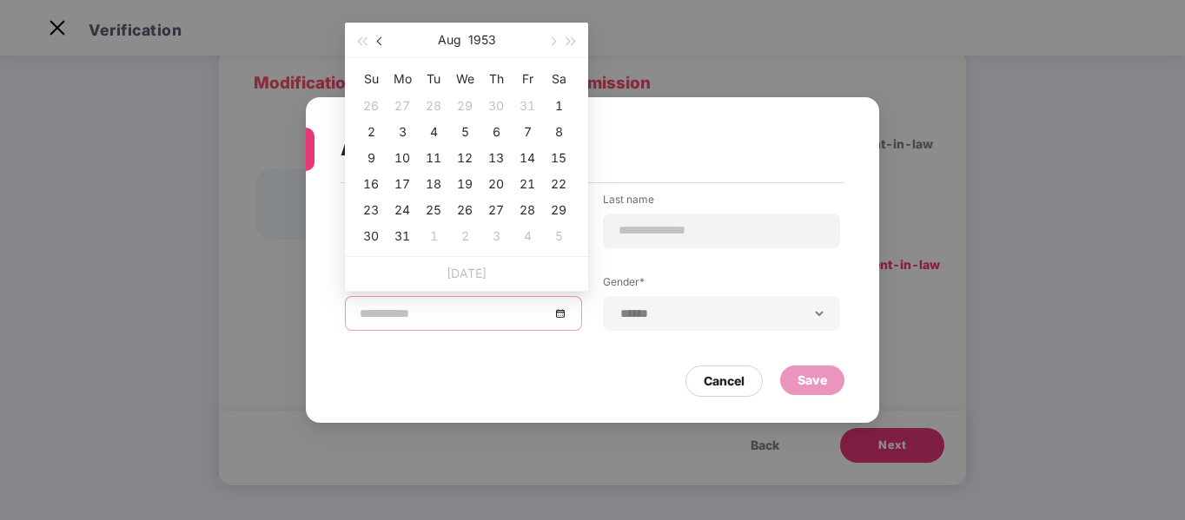
click at [381, 45] on button "button" at bounding box center [380, 40] width 19 height 35
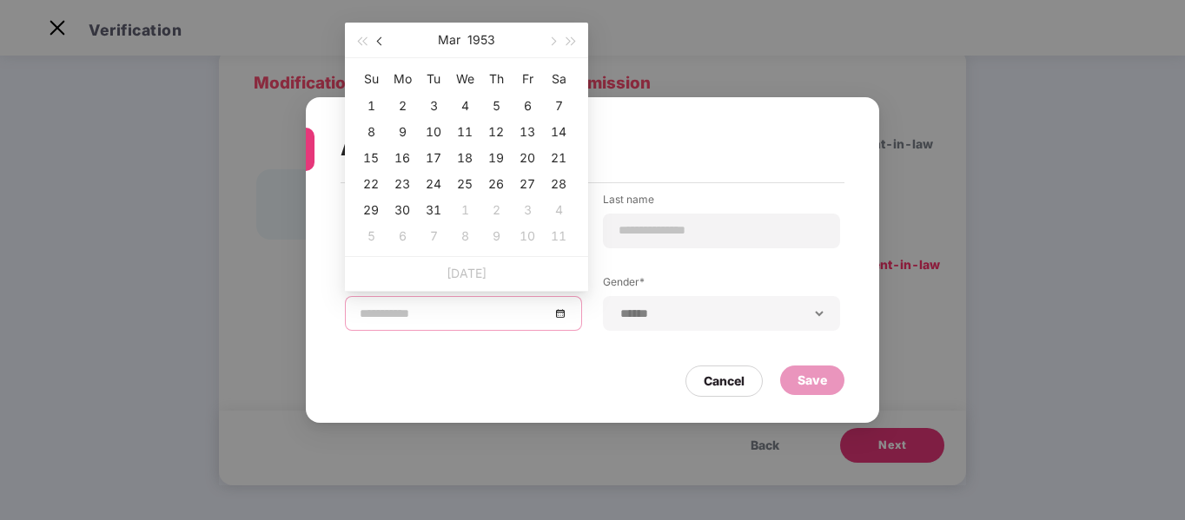
click at [381, 45] on button "button" at bounding box center [380, 40] width 19 height 35
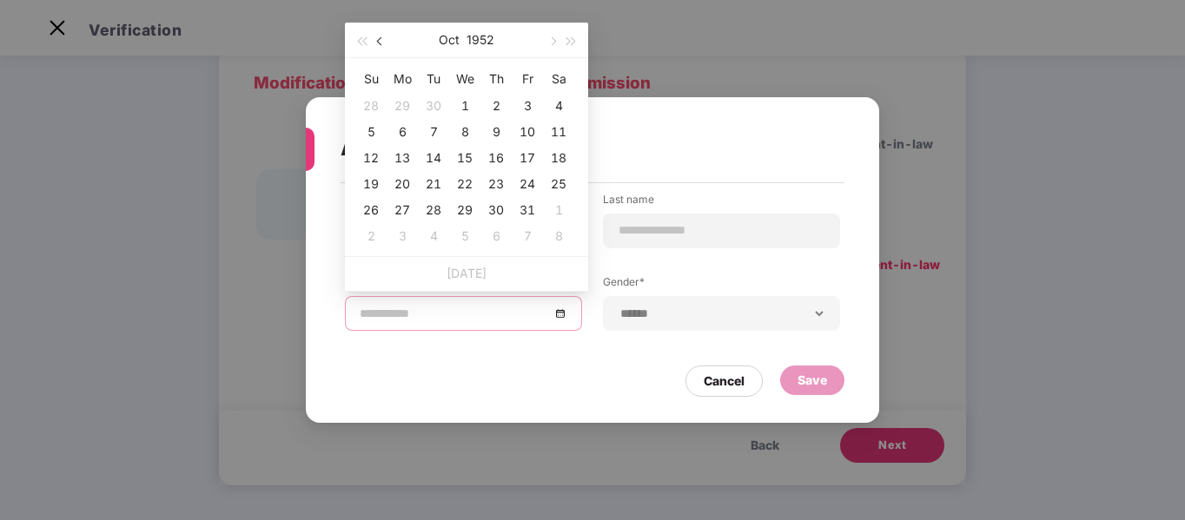
click at [381, 45] on button "button" at bounding box center [380, 40] width 19 height 35
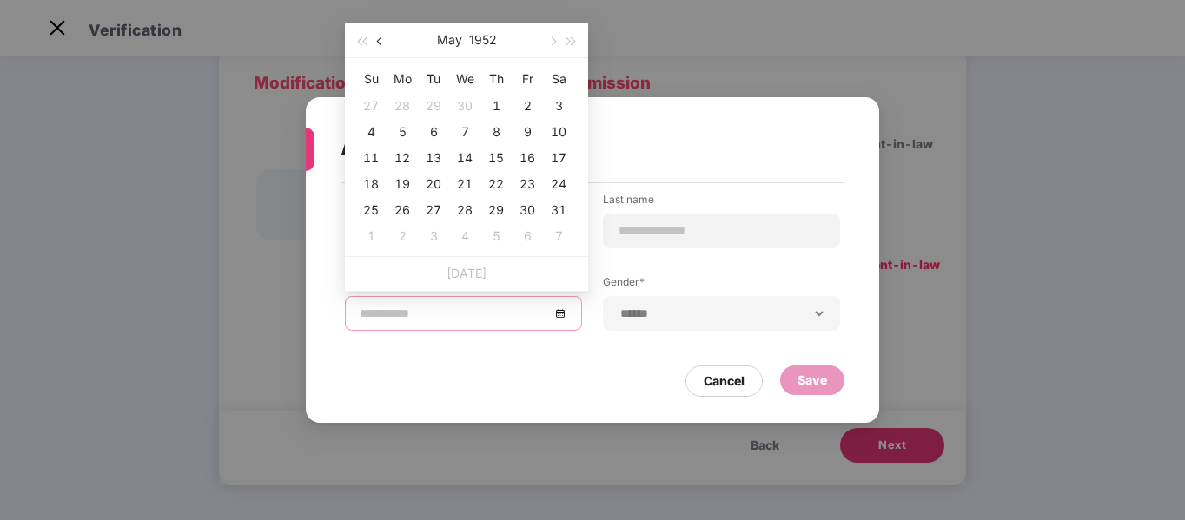
click at [381, 45] on button "button" at bounding box center [380, 40] width 19 height 35
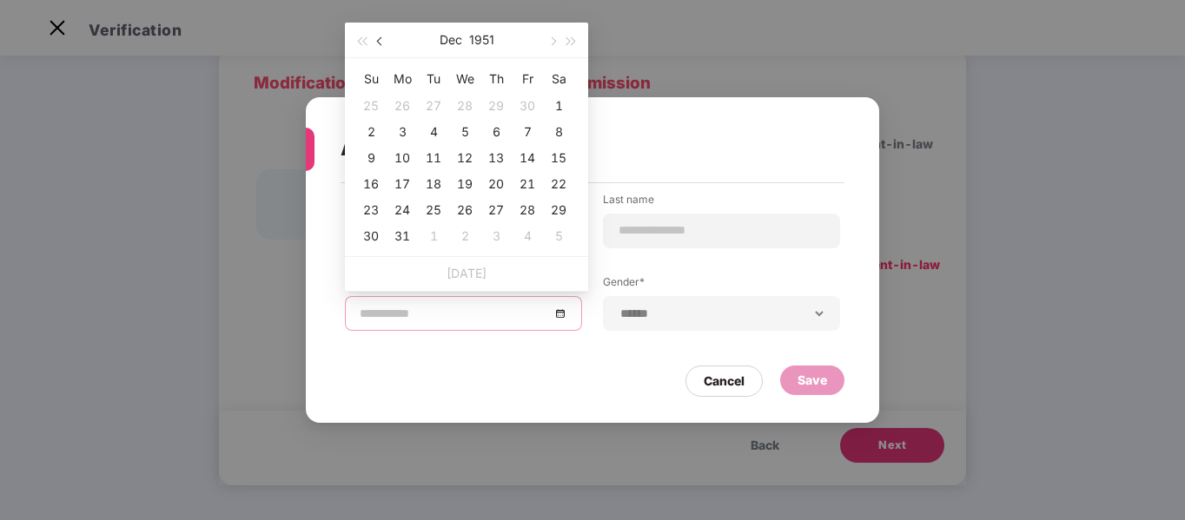
click at [381, 45] on button "button" at bounding box center [380, 40] width 19 height 35
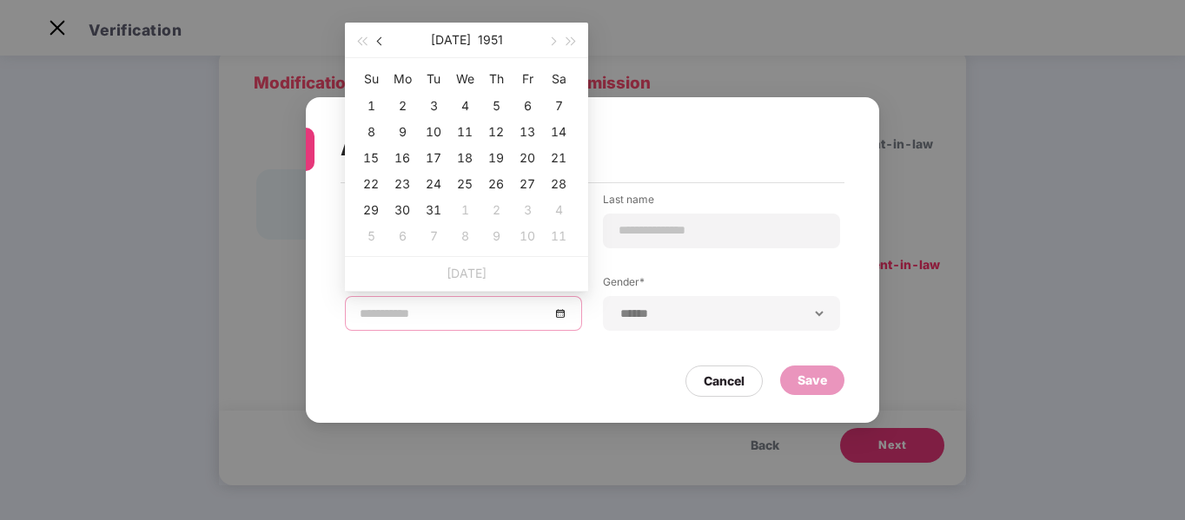
click at [381, 45] on button "button" at bounding box center [380, 40] width 19 height 35
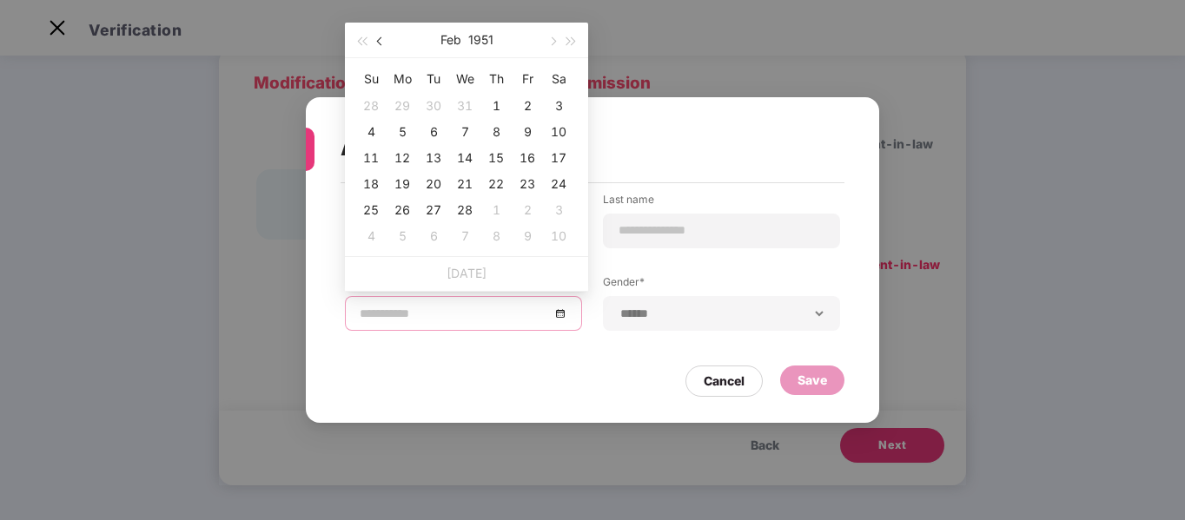
click at [381, 45] on button "button" at bounding box center [380, 40] width 19 height 35
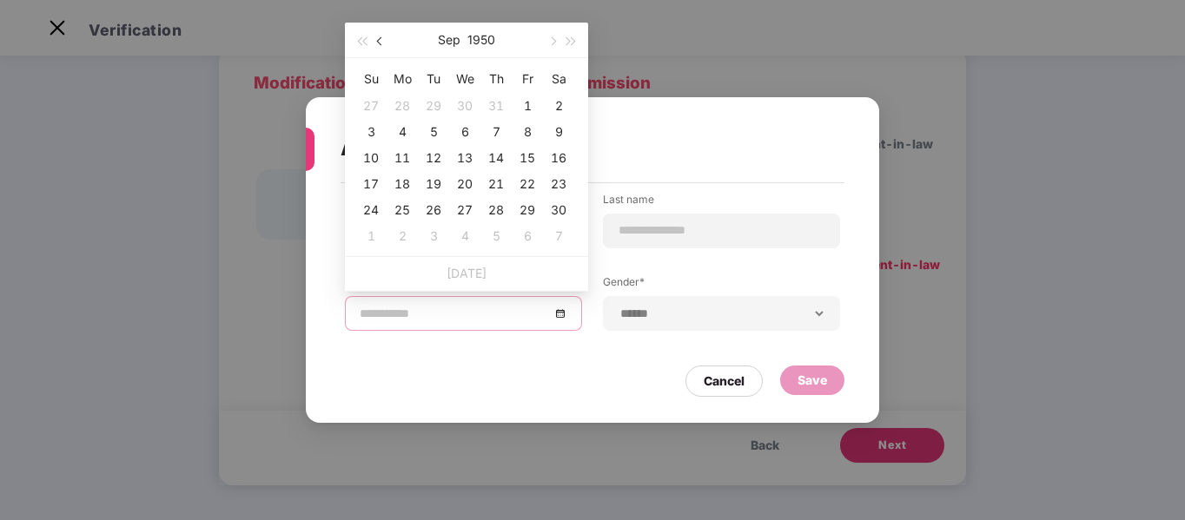
click at [381, 45] on button "button" at bounding box center [380, 40] width 19 height 35
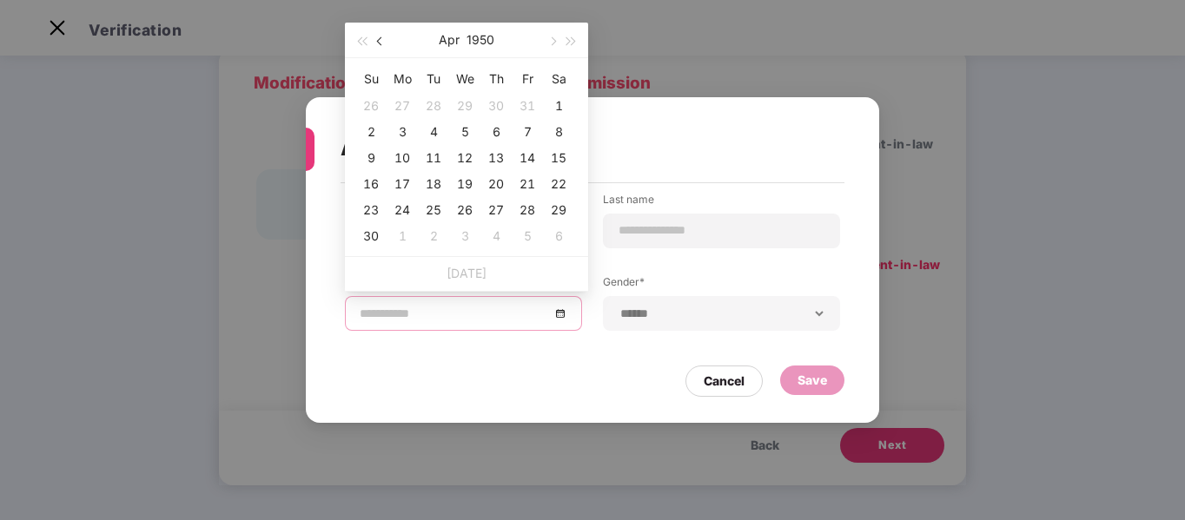
click at [381, 45] on button "button" at bounding box center [380, 40] width 19 height 35
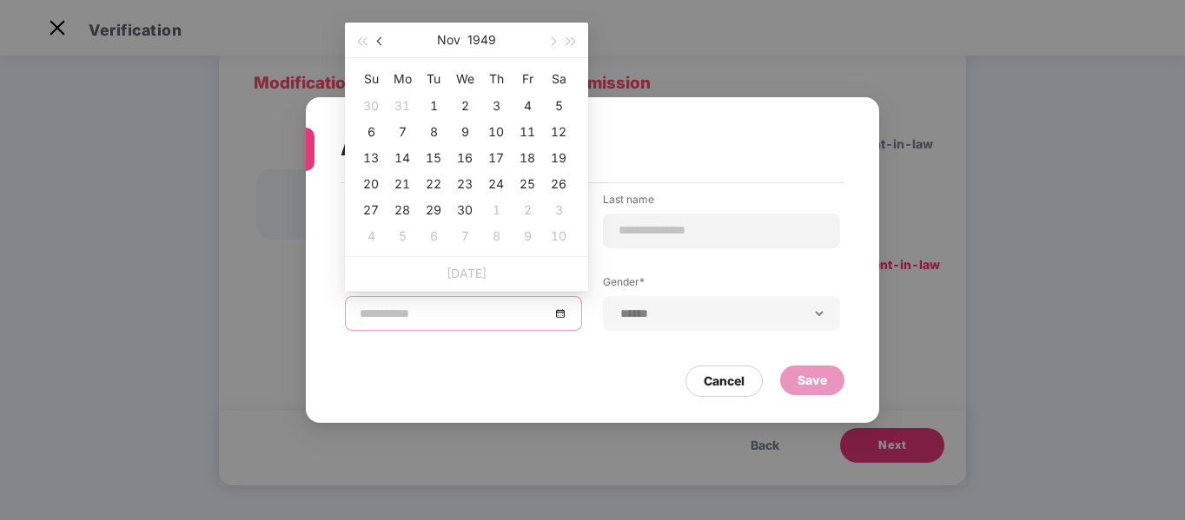
click at [381, 45] on button "button" at bounding box center [380, 40] width 19 height 35
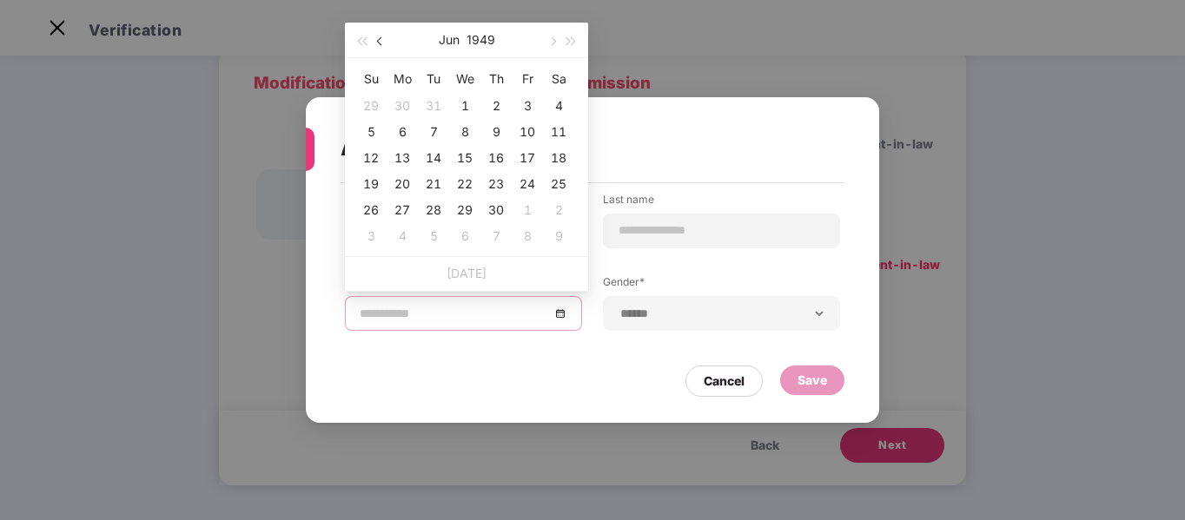
click at [381, 45] on button "button" at bounding box center [380, 40] width 19 height 35
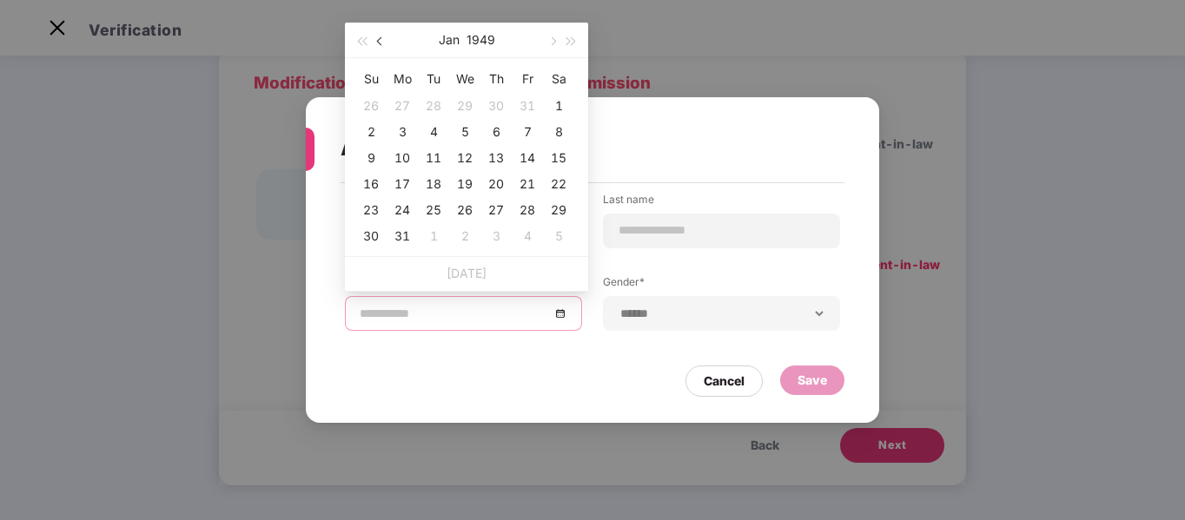
click at [381, 45] on button "button" at bounding box center [380, 40] width 19 height 35
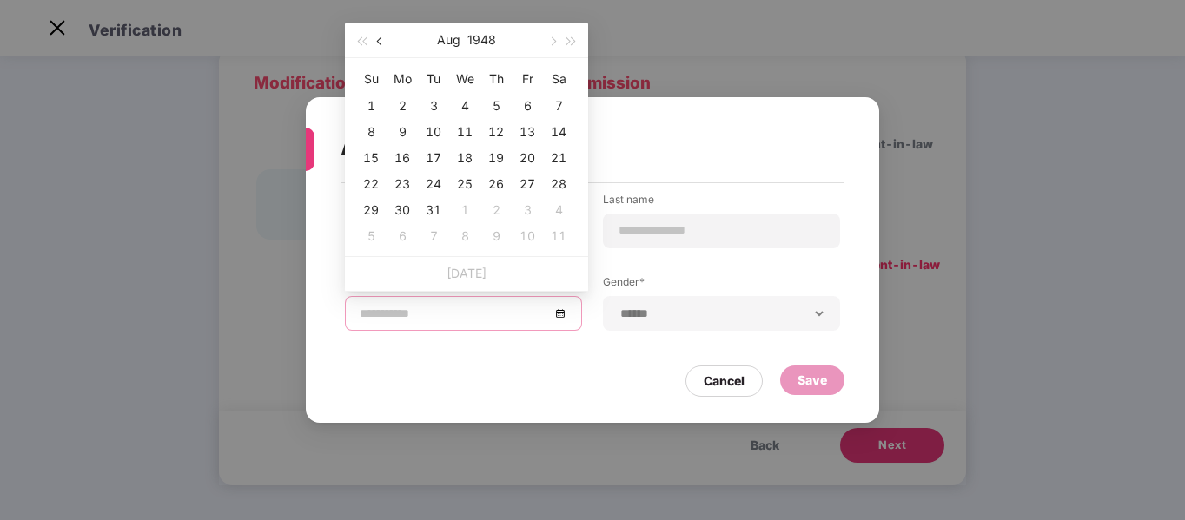
click at [381, 45] on button "button" at bounding box center [380, 40] width 19 height 35
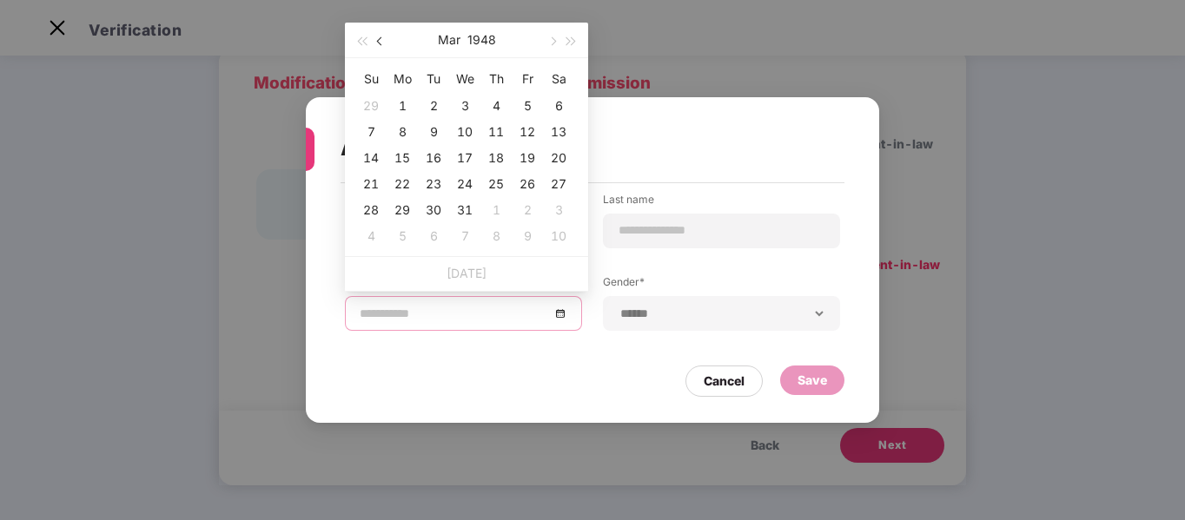
click at [381, 45] on button "button" at bounding box center [380, 40] width 19 height 35
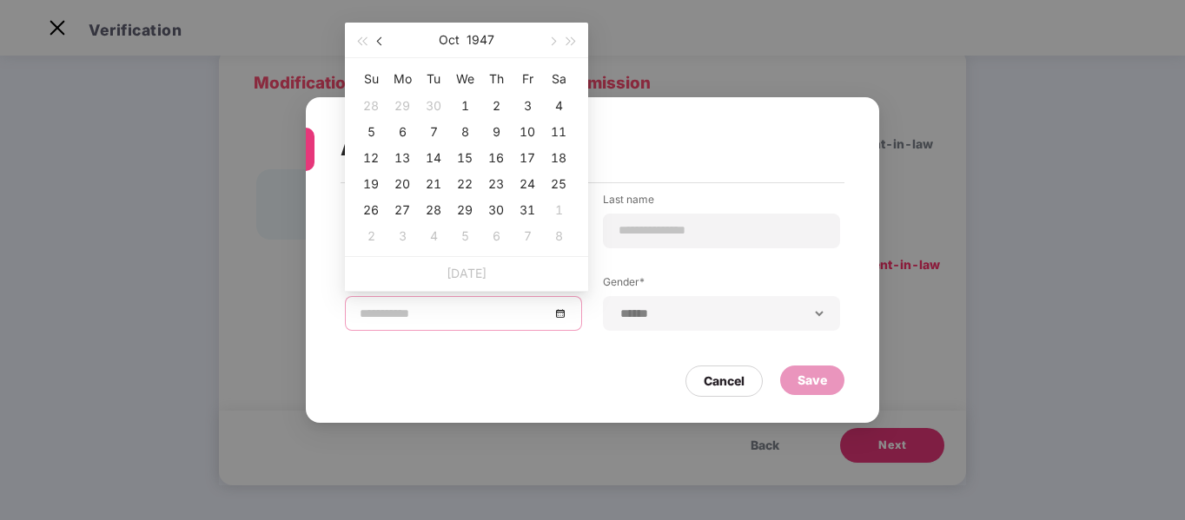
click at [381, 45] on button "button" at bounding box center [380, 40] width 19 height 35
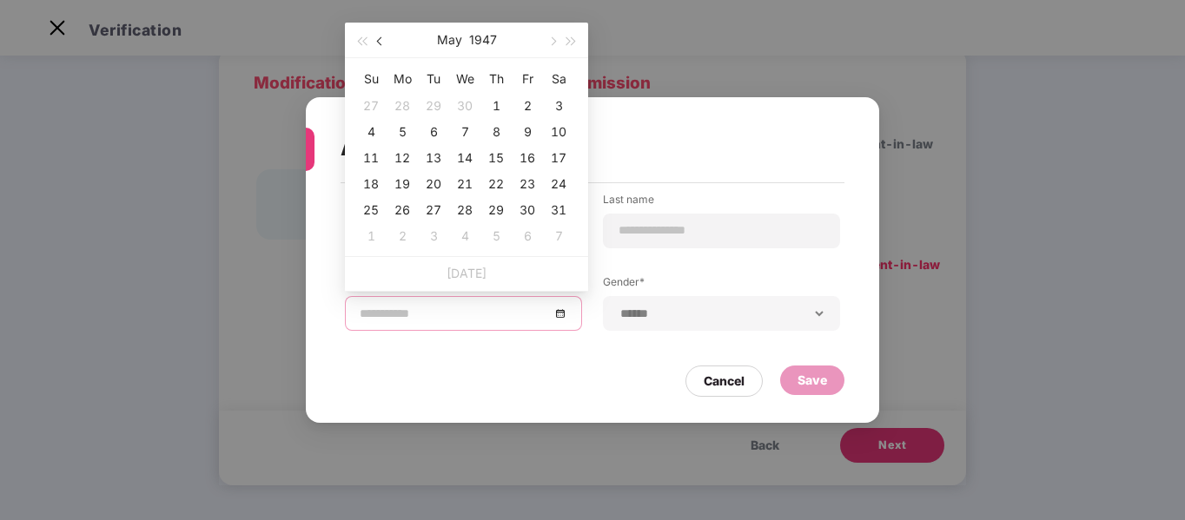
click at [381, 45] on button "button" at bounding box center [380, 40] width 19 height 35
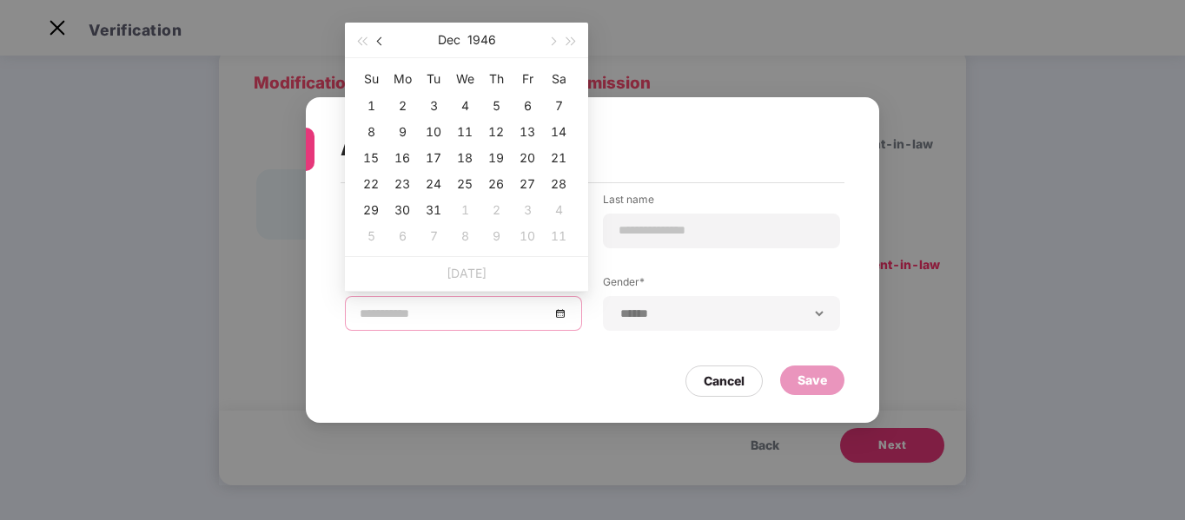
click at [381, 45] on button "button" at bounding box center [380, 40] width 19 height 35
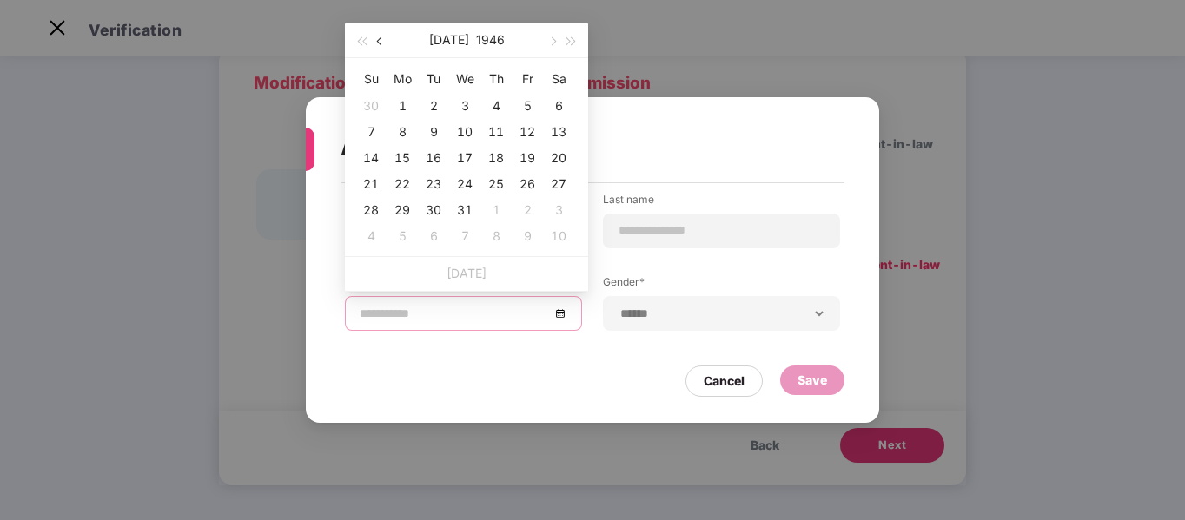
click at [381, 45] on button "button" at bounding box center [380, 40] width 19 height 35
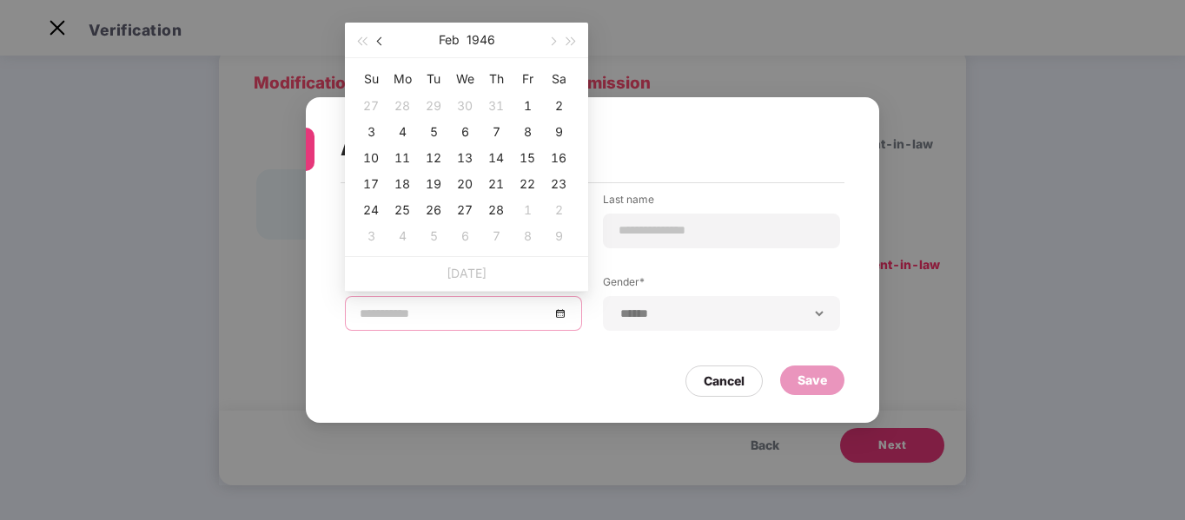
click at [381, 45] on button "button" at bounding box center [380, 40] width 19 height 35
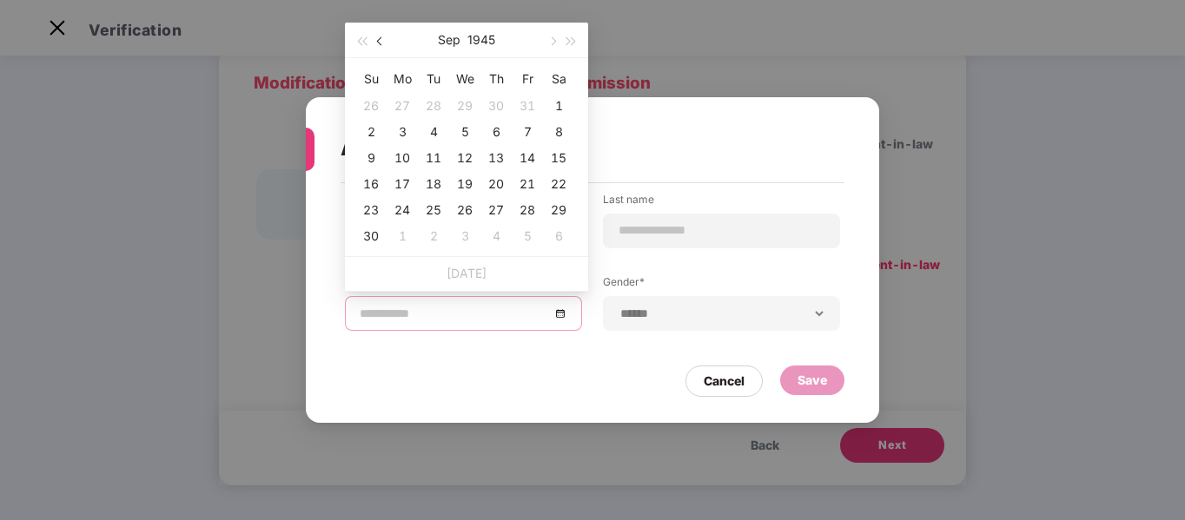
click at [381, 45] on button "button" at bounding box center [380, 40] width 19 height 35
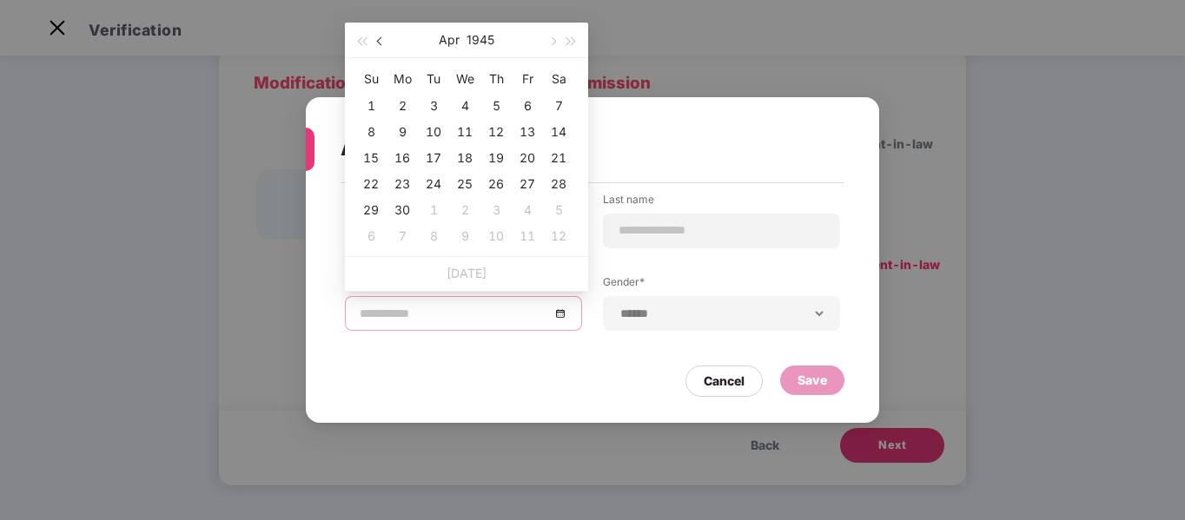
click at [381, 45] on button "button" at bounding box center [380, 40] width 19 height 35
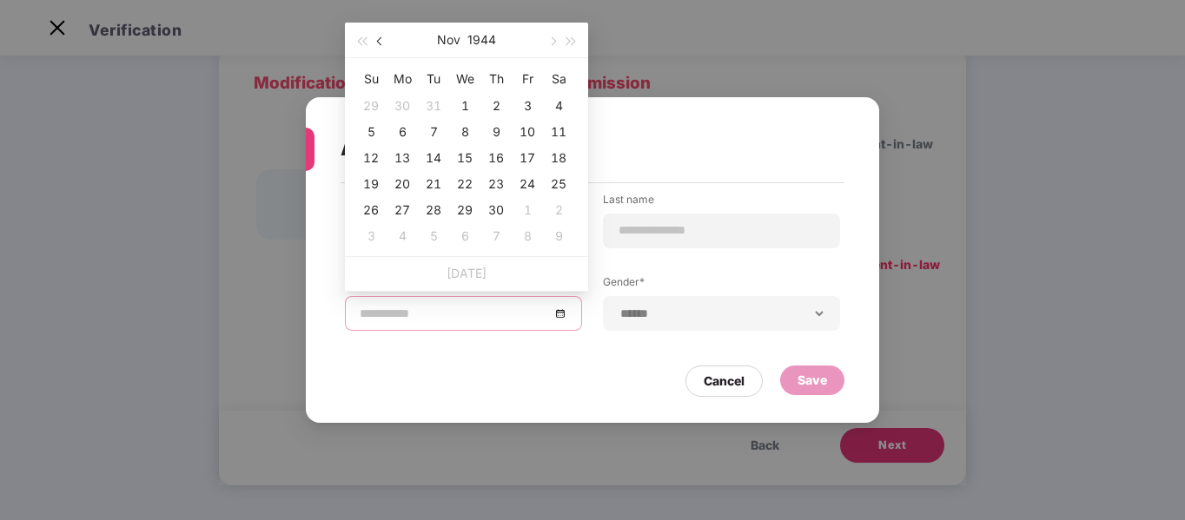
click at [381, 45] on button "button" at bounding box center [380, 40] width 19 height 35
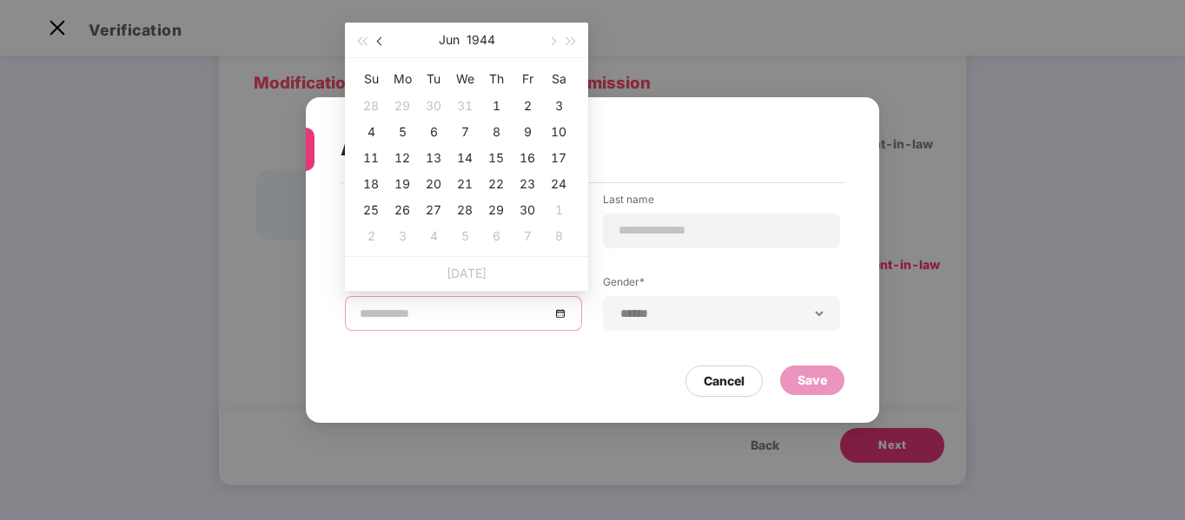
click at [381, 45] on button "button" at bounding box center [380, 40] width 19 height 35
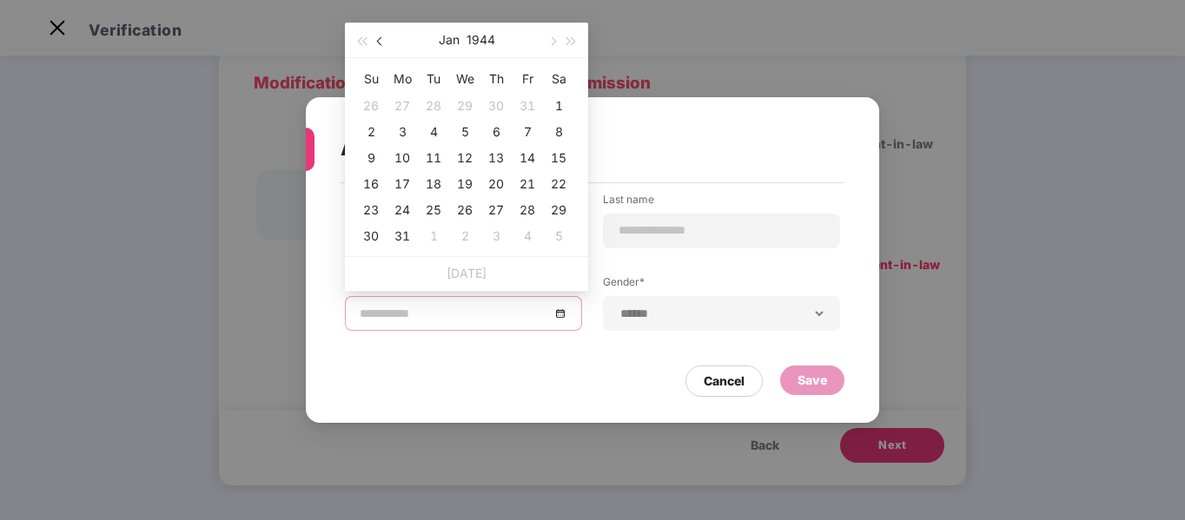
click at [381, 45] on button "button" at bounding box center [380, 40] width 19 height 35
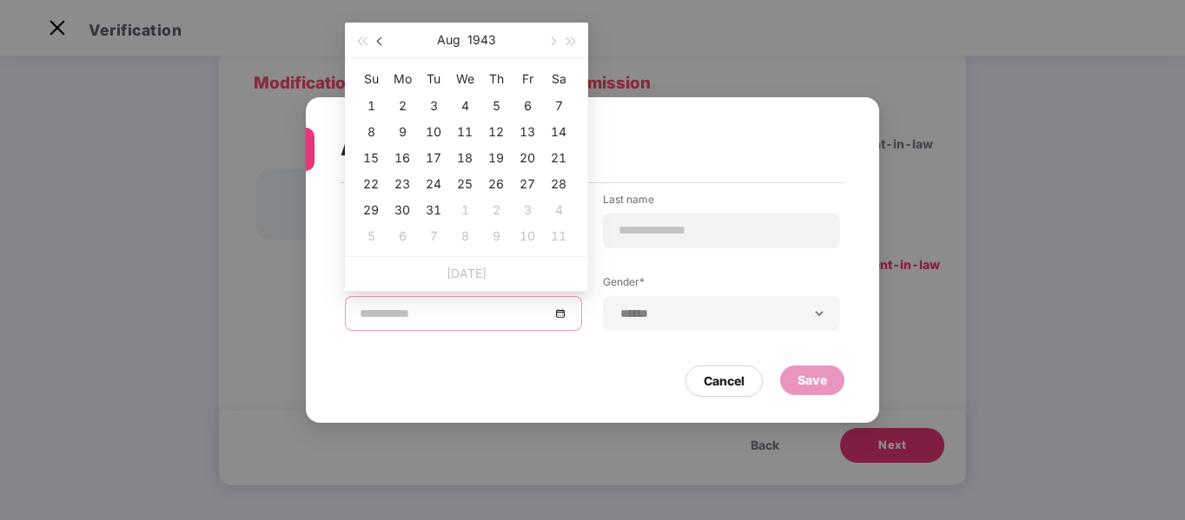
click at [381, 45] on button "button" at bounding box center [380, 40] width 19 height 35
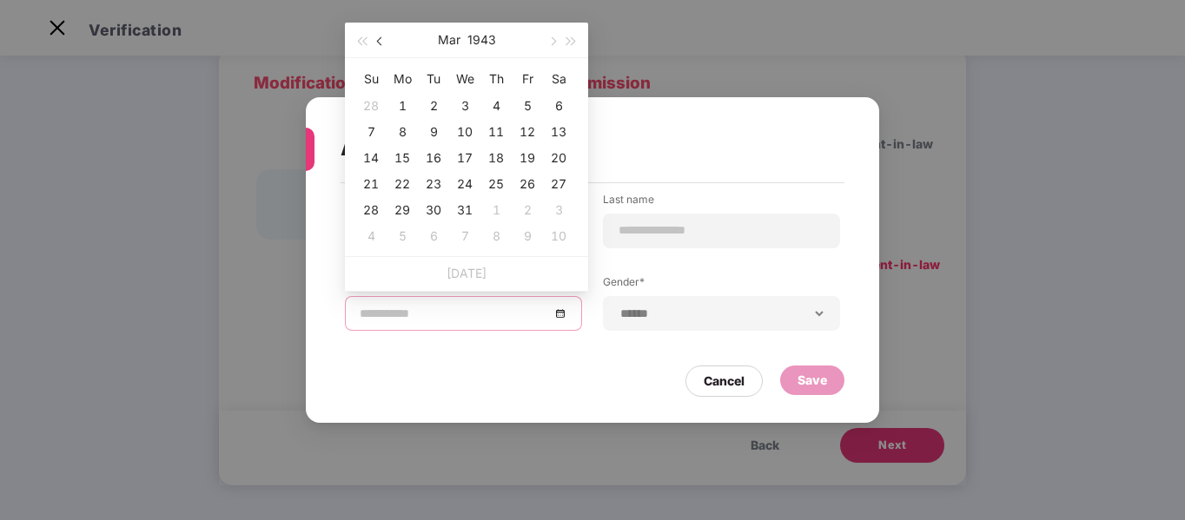
click at [381, 45] on button "button" at bounding box center [380, 40] width 19 height 35
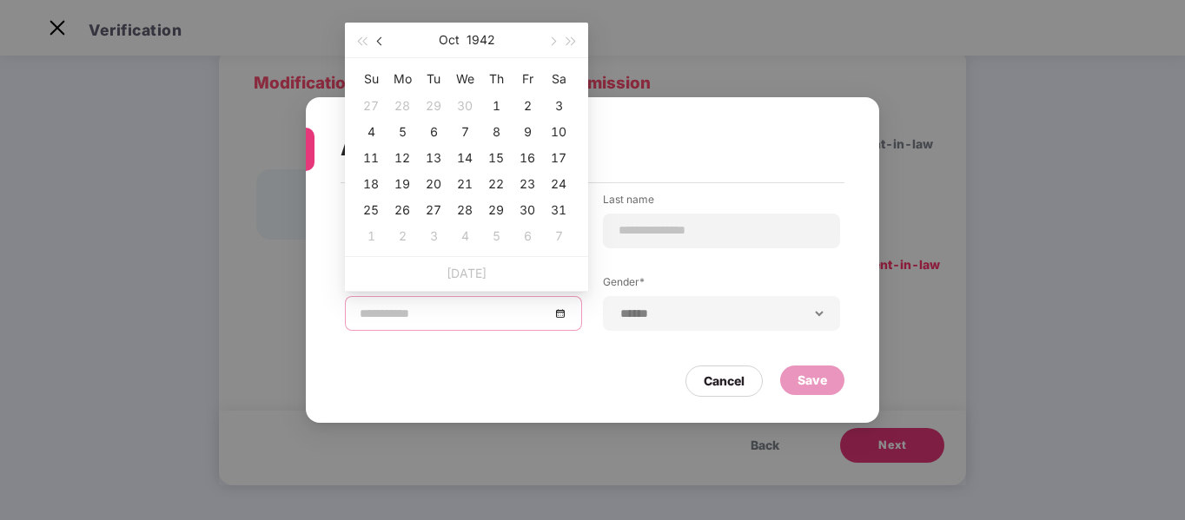
click at [381, 45] on button "button" at bounding box center [380, 40] width 19 height 35
click at [551, 35] on button "button" at bounding box center [551, 40] width 19 height 35
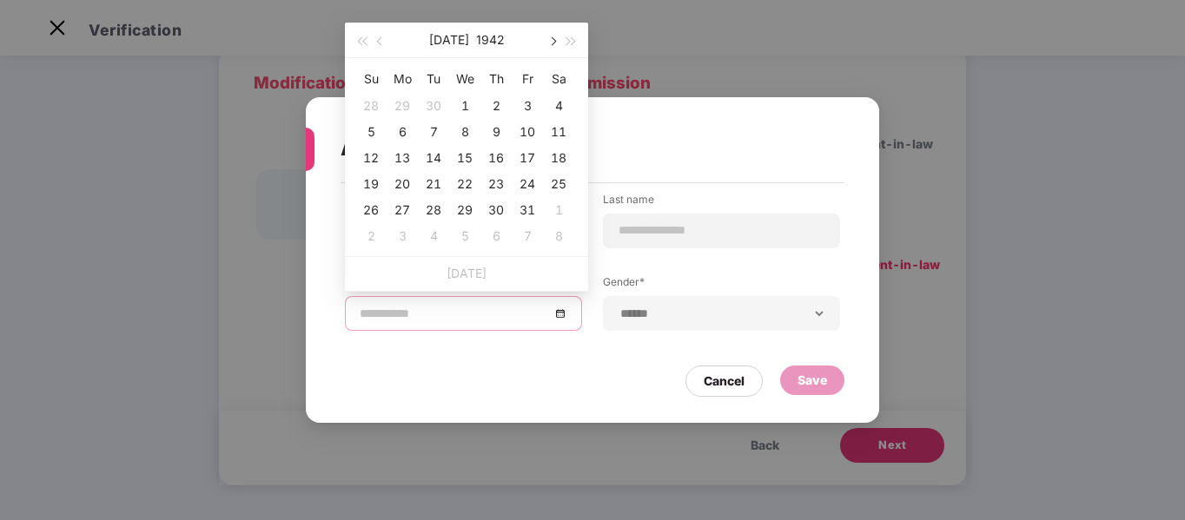
click at [551, 37] on span "button" at bounding box center [551, 41] width 9 height 9
type input "**********"
click at [571, 46] on button "button" at bounding box center [571, 40] width 19 height 35
click at [556, 43] on button "button" at bounding box center [551, 40] width 19 height 35
click at [556, 45] on button "button" at bounding box center [551, 40] width 19 height 35
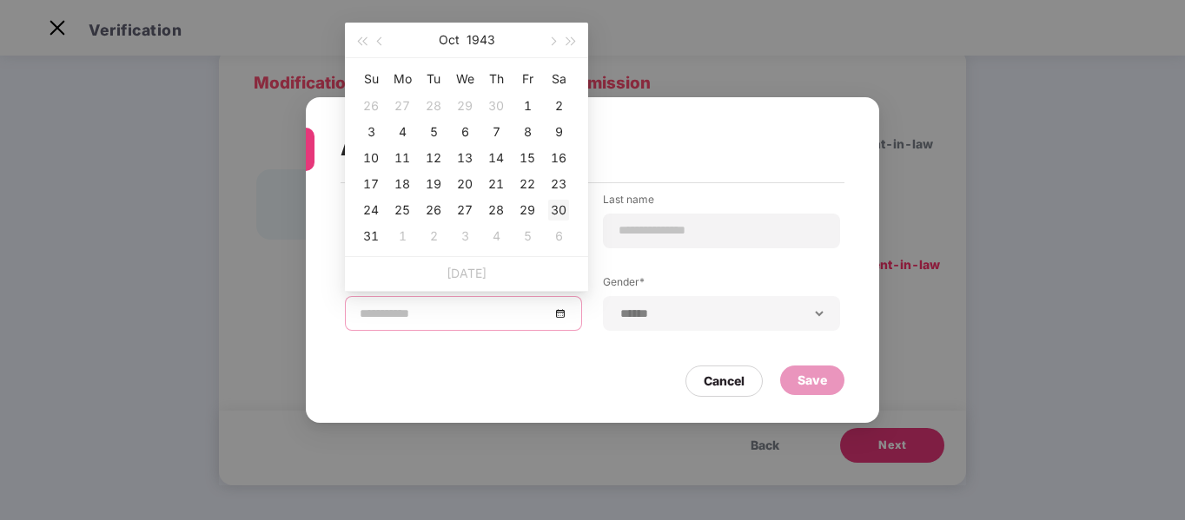
type input "**********"
click at [563, 209] on div "30" at bounding box center [558, 210] width 21 height 21
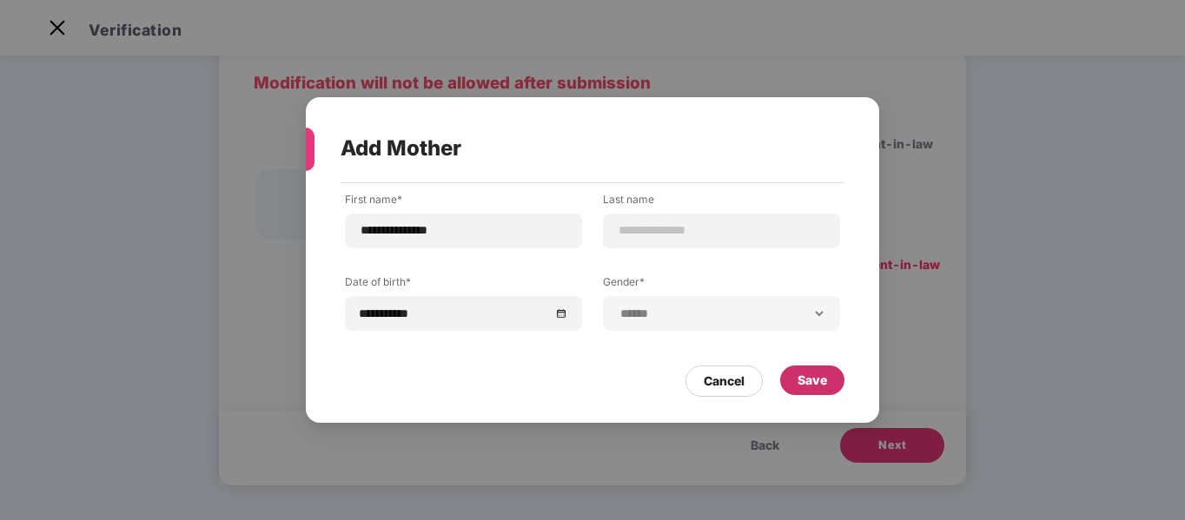
click at [821, 387] on div "Save" at bounding box center [812, 380] width 30 height 19
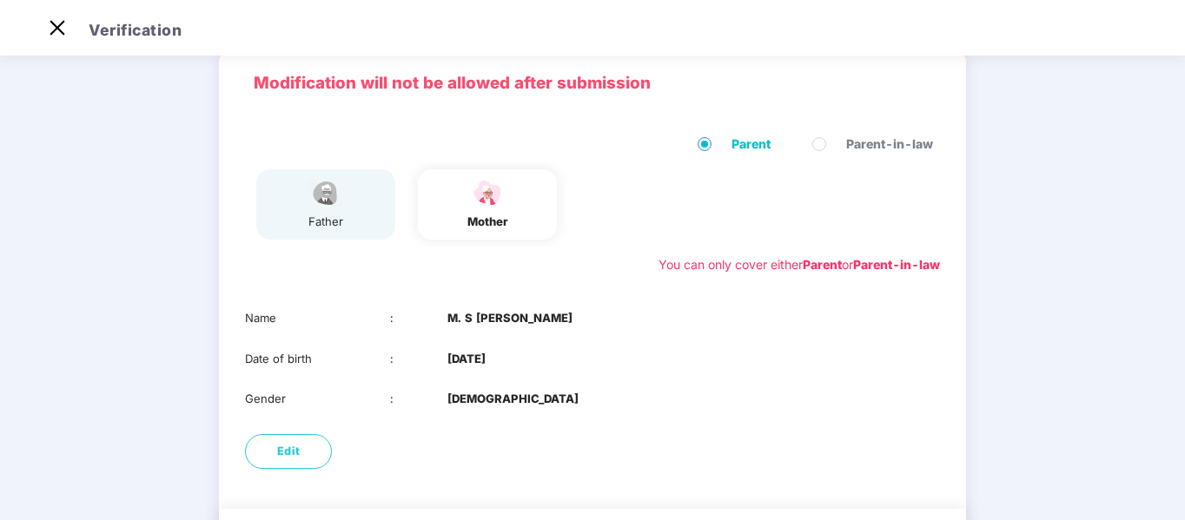
scroll to position [174, 0]
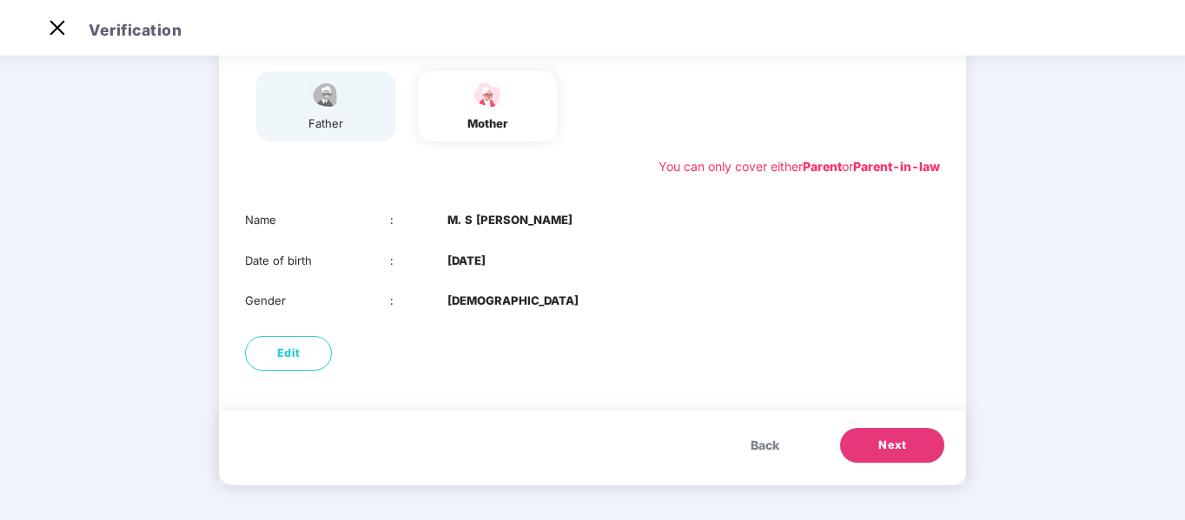
click at [899, 440] on span "Next" at bounding box center [892, 445] width 28 height 17
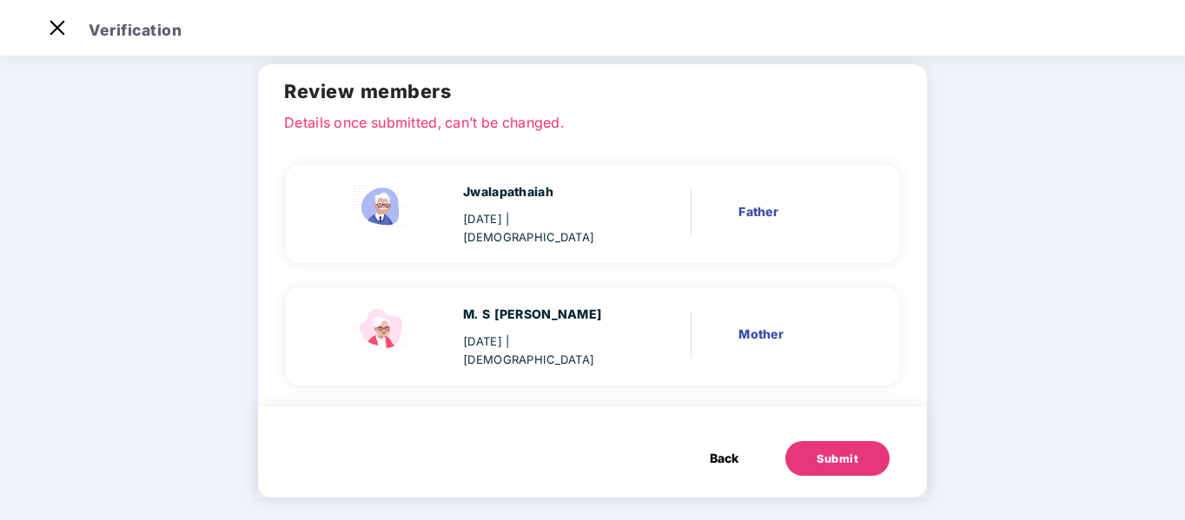
scroll to position [68, 0]
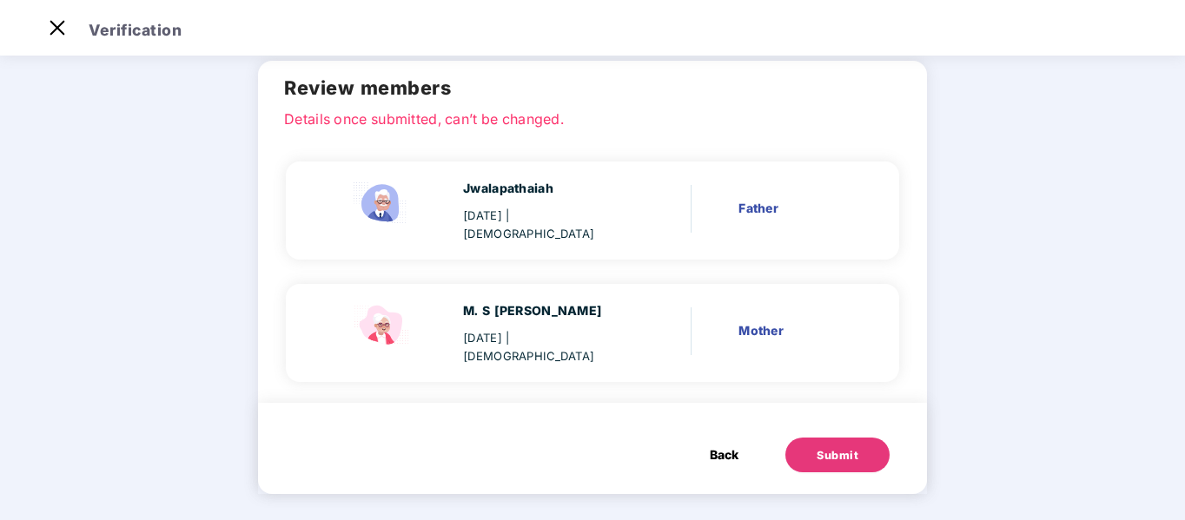
click at [841, 447] on div "Submit" at bounding box center [837, 455] width 42 height 17
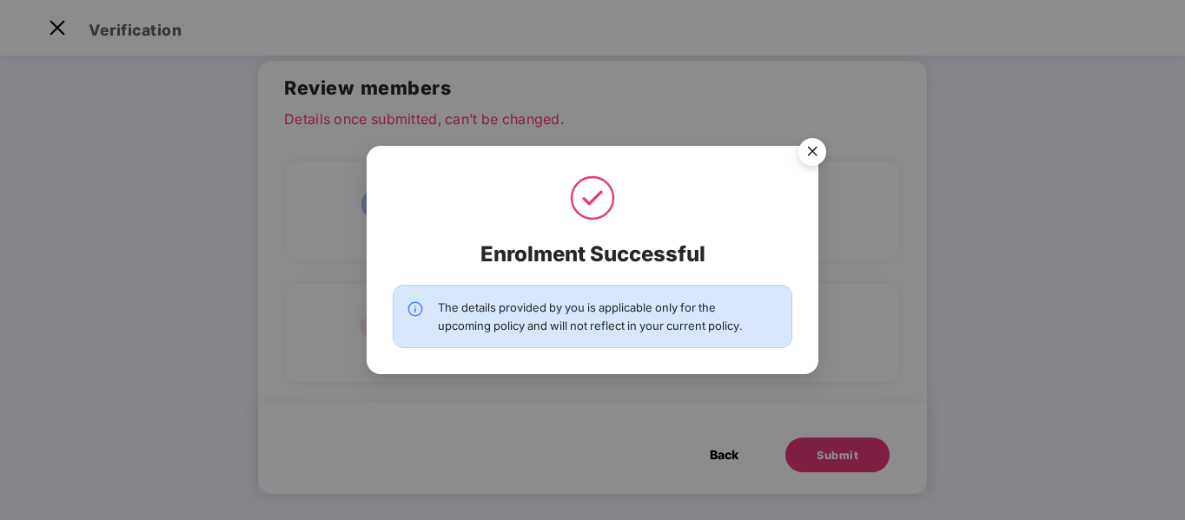
click at [843, 446] on div "Enrolment Successful The details provided by you is applicable only for the upc…" at bounding box center [592, 260] width 1185 height 520
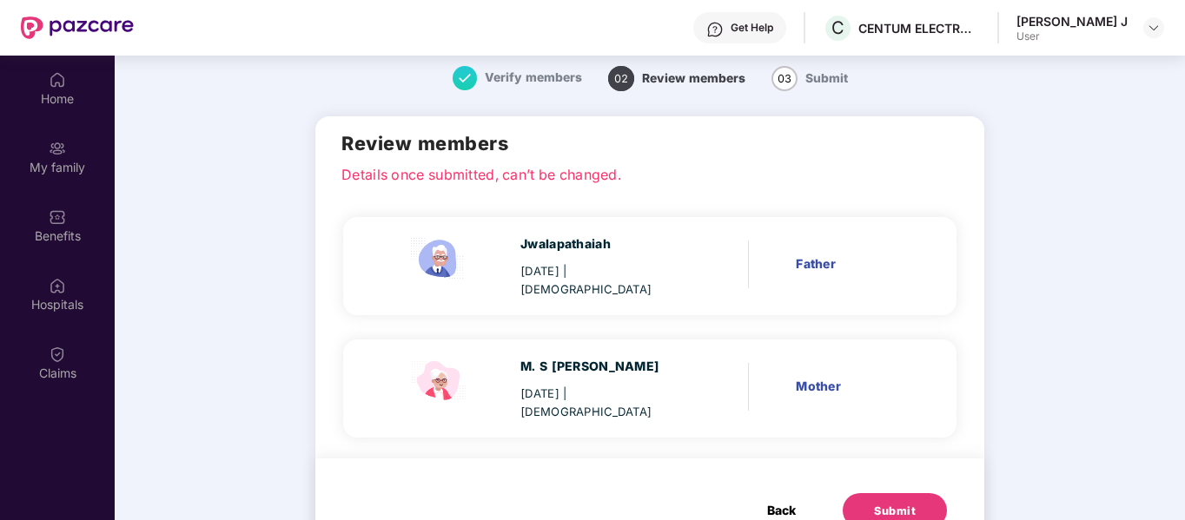
scroll to position [97, 0]
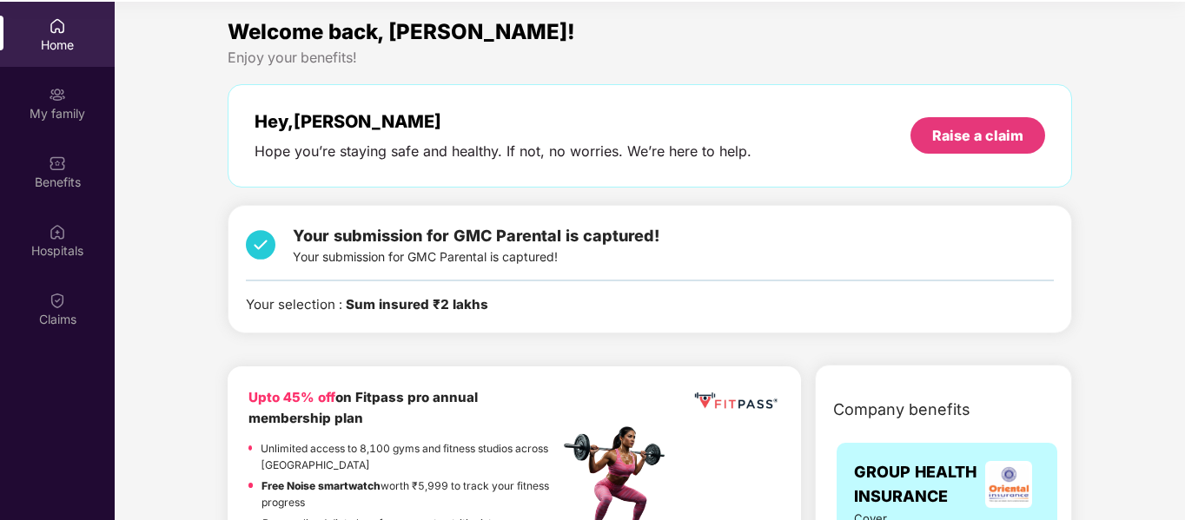
scroll to position [97, 0]
